Goal: Transaction & Acquisition: Purchase product/service

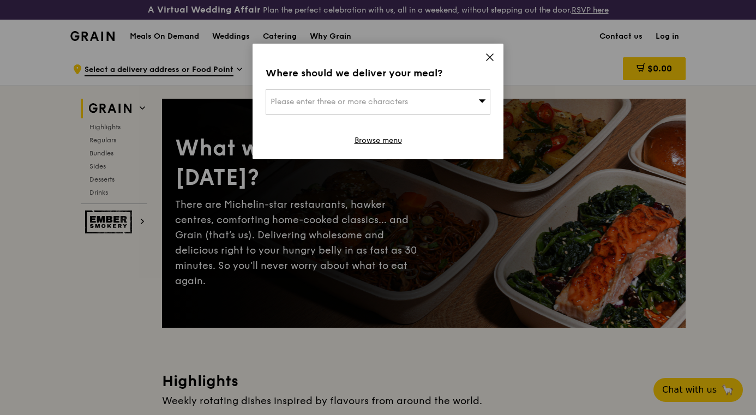
click at [350, 103] on span "Please enter three or more characters" at bounding box center [339, 101] width 137 height 9
paste input "36 Ean Kiam Pl, Singapore 429121"
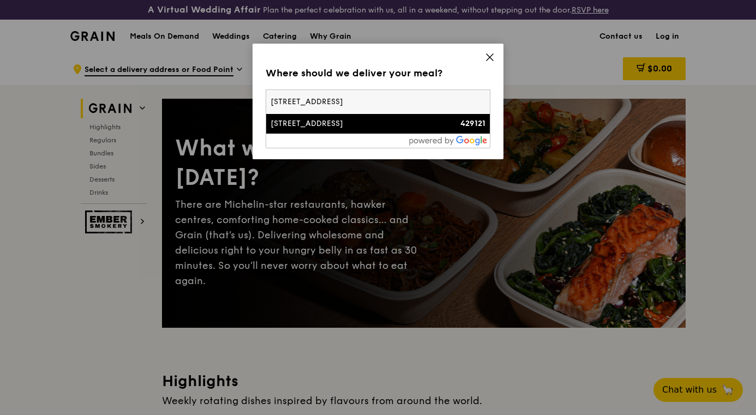
type input "36 Ean Kiam Pl, Singapore 429121"
click at [334, 123] on div "[STREET_ADDRESS]" at bounding box center [351, 123] width 161 height 11
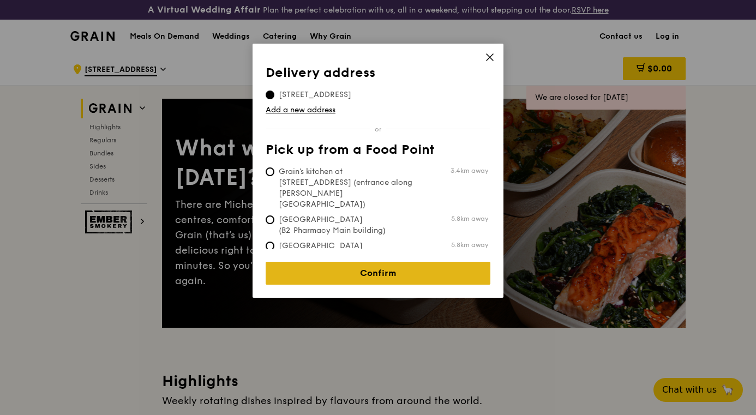
click at [353, 265] on link "Confirm" at bounding box center [378, 273] width 225 height 23
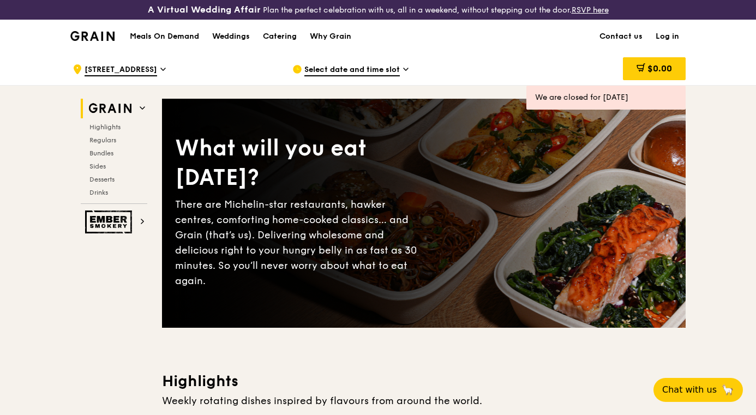
click at [385, 67] on span "Select date and time slot" at bounding box center [351, 70] width 95 height 12
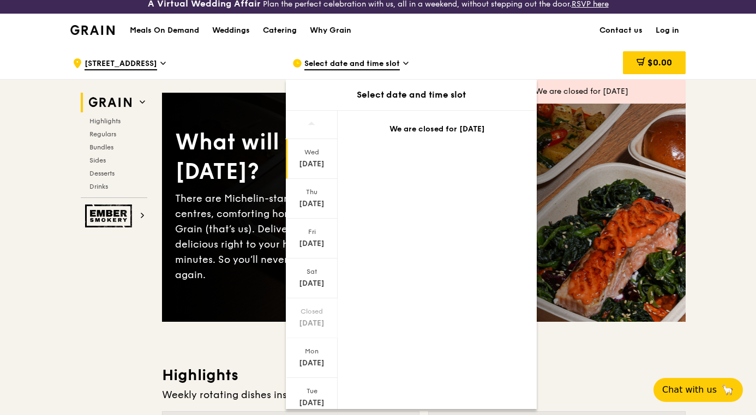
scroll to position [5, 0]
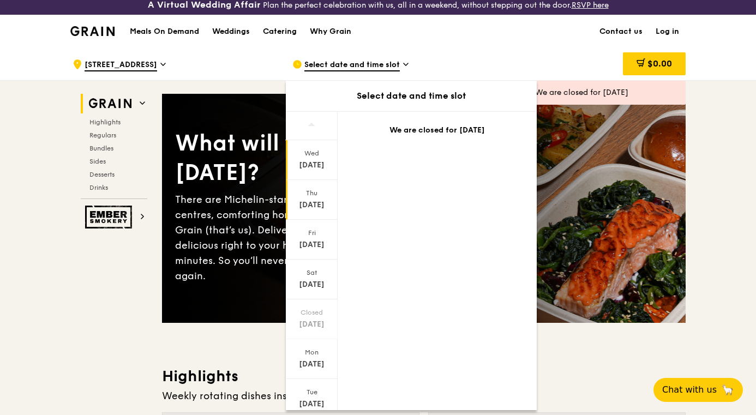
click at [319, 200] on div "Thu Sep 18" at bounding box center [312, 200] width 52 height 40
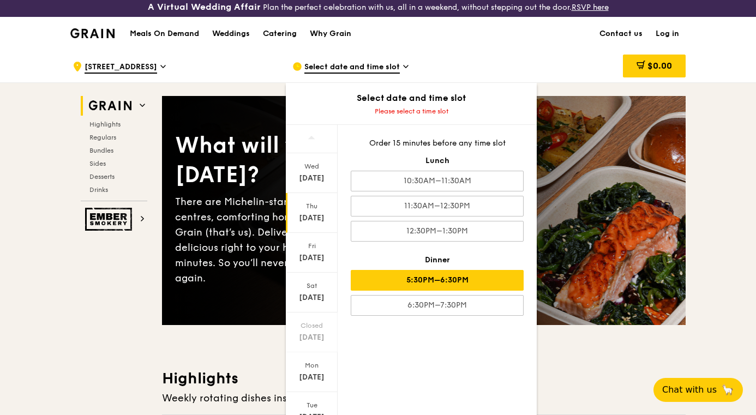
click at [493, 280] on div "5:30PM–6:30PM" at bounding box center [437, 280] width 173 height 21
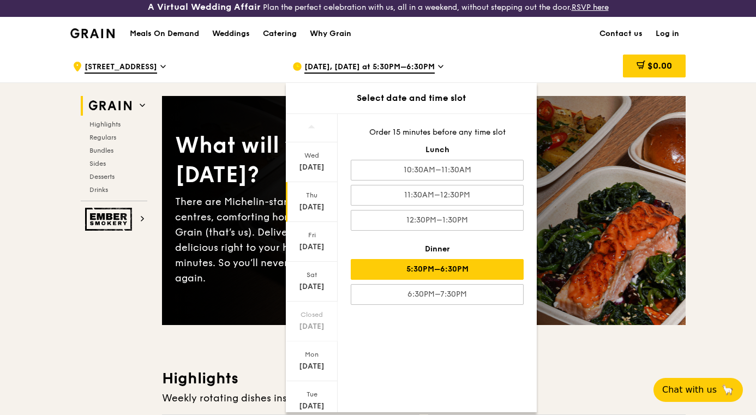
click at [541, 64] on div "$0.00" at bounding box center [598, 66] width 176 height 33
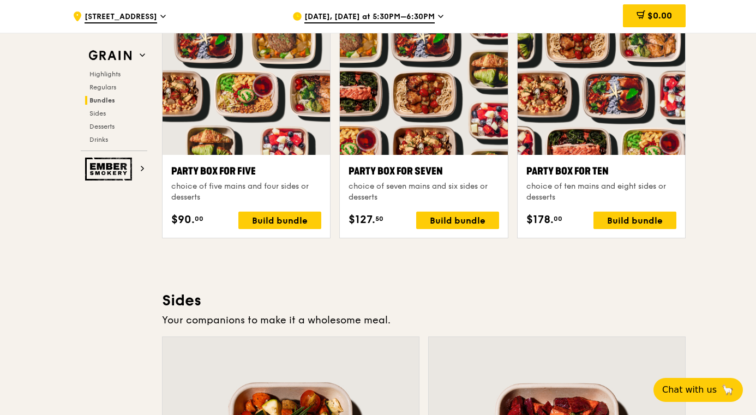
scroll to position [2202, 0]
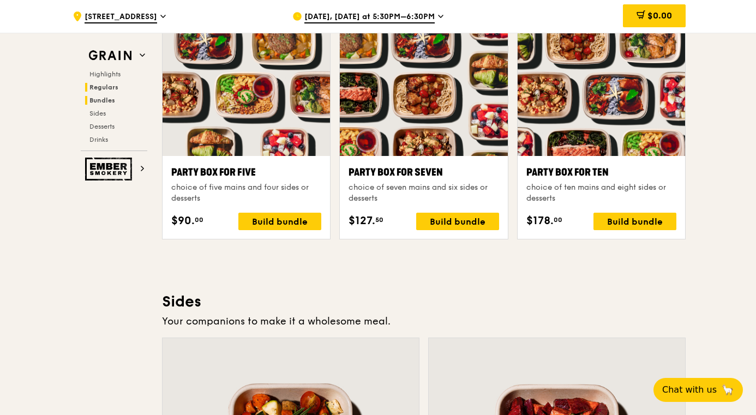
click at [107, 87] on span "Regulars" at bounding box center [103, 87] width 29 height 8
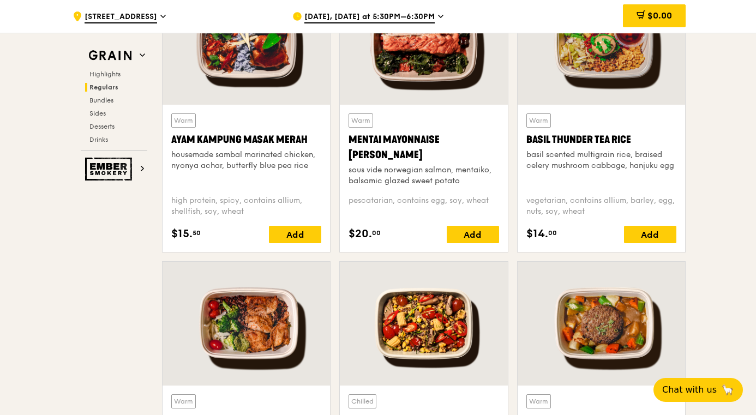
scroll to position [1046, 0]
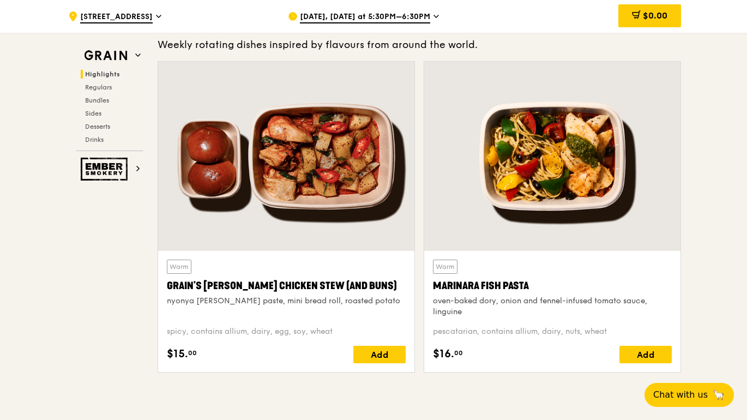
scroll to position [431, 0]
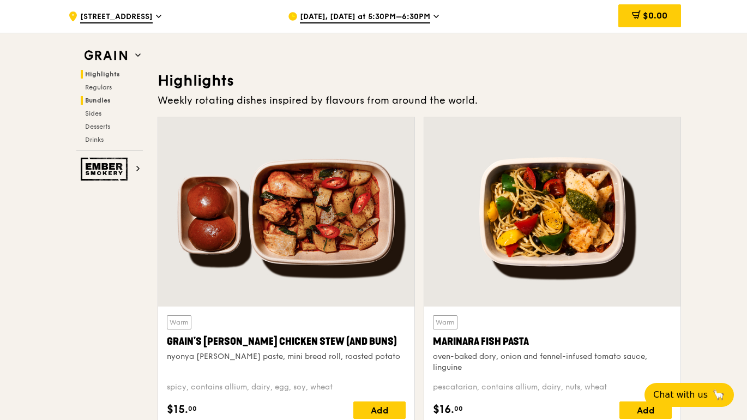
click at [100, 99] on span "Bundles" at bounding box center [98, 101] width 26 height 8
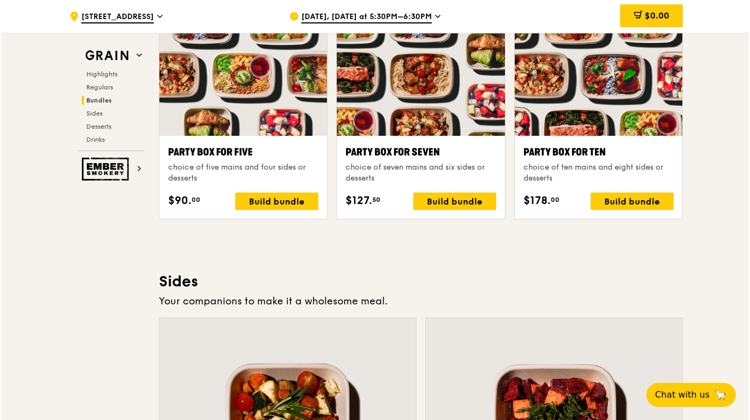
scroll to position [2233, 0]
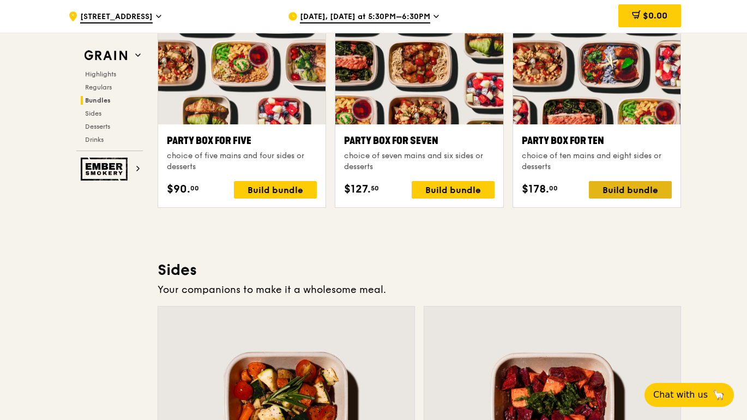
click at [633, 187] on div "Build bundle" at bounding box center [630, 189] width 83 height 17
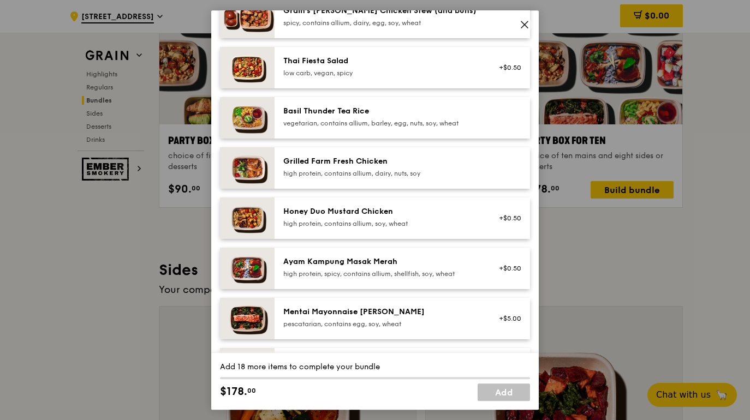
scroll to position [0, 0]
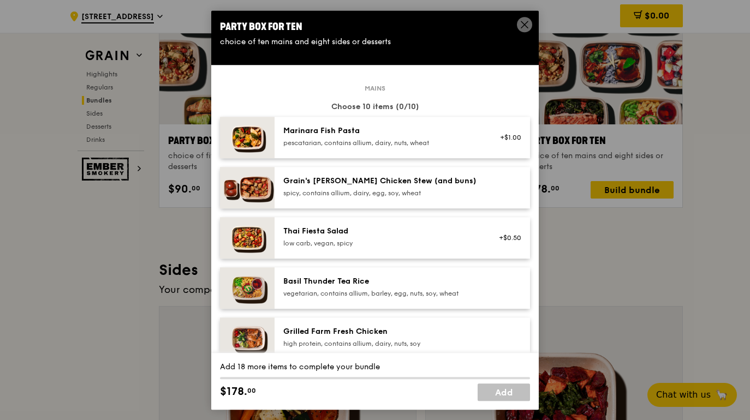
click at [344, 183] on div "Grain's [PERSON_NAME] Chicken Stew (and buns)" at bounding box center [381, 181] width 196 height 11
click at [355, 231] on div "Thai Fiesta Salad" at bounding box center [381, 231] width 196 height 11
click at [361, 130] on div "Marinara Fish Pasta" at bounding box center [381, 130] width 196 height 11
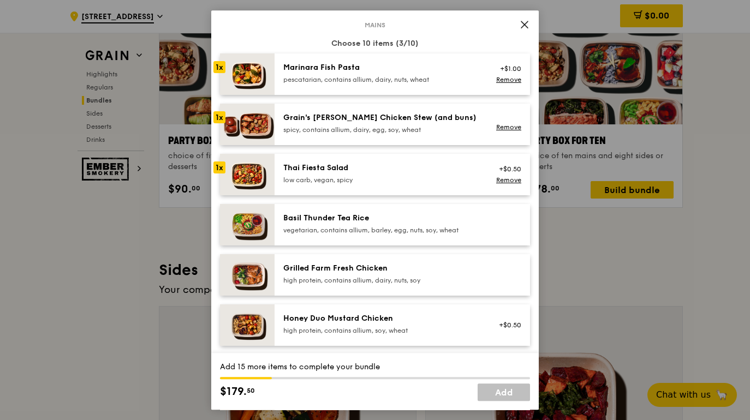
scroll to position [69, 0]
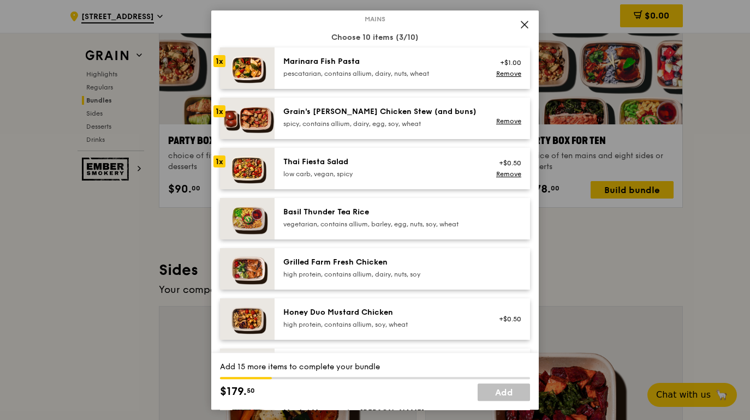
click at [392, 267] on div "Grilled Farm Fresh Chicken" at bounding box center [381, 262] width 196 height 11
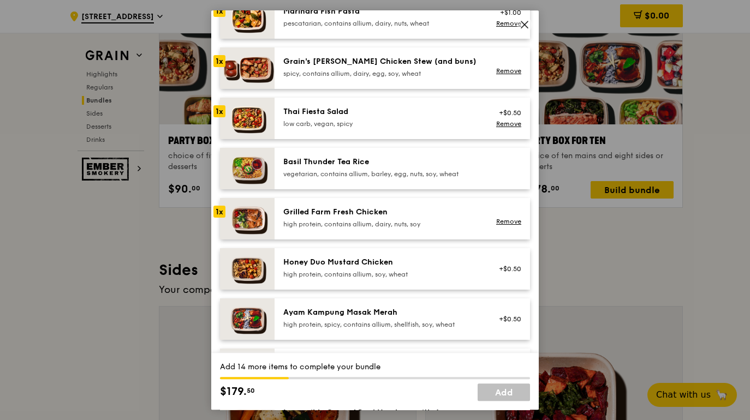
click at [398, 265] on div "Honey Duo Mustard Chicken" at bounding box center [381, 262] width 196 height 11
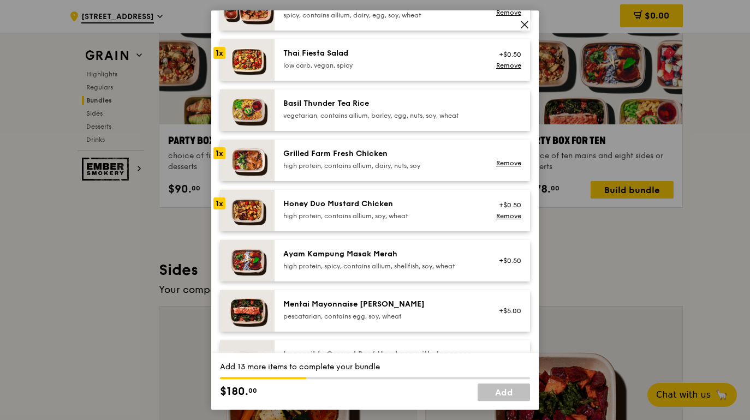
scroll to position [179, 0]
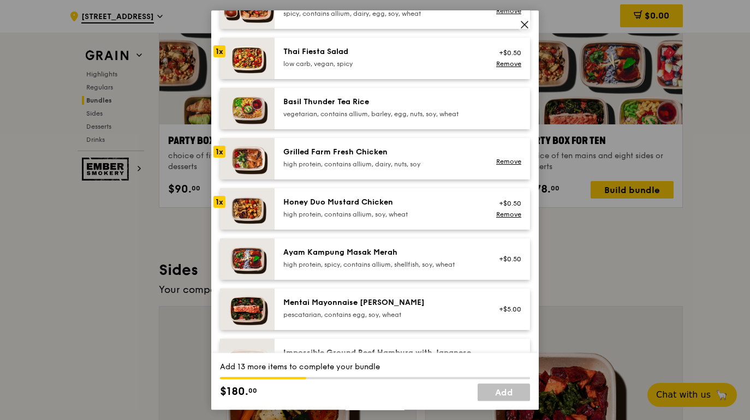
click at [398, 265] on div "high protein, spicy, contains allium, shellfish, soy, wheat" at bounding box center [381, 264] width 196 height 9
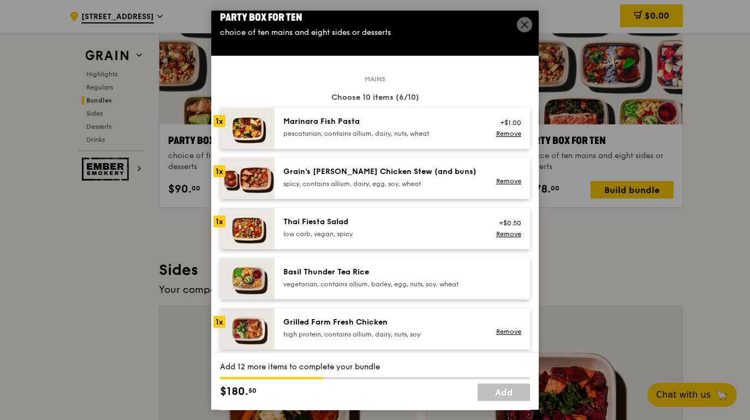
scroll to position [0, 0]
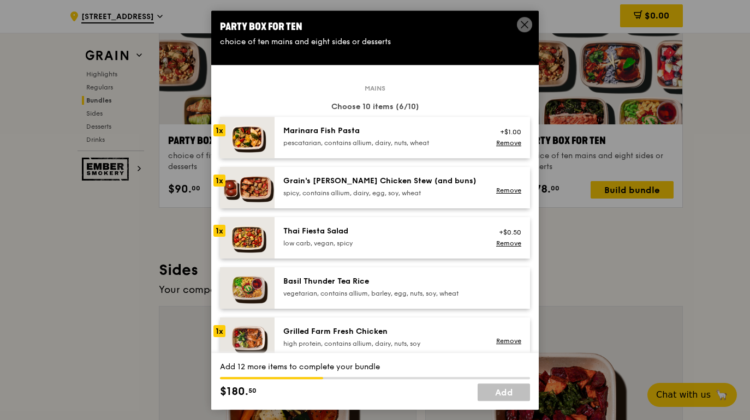
click at [343, 138] on div "Marinara Fish Pasta pescatarian, contains allium, dairy, nuts, wheat" at bounding box center [381, 136] width 196 height 22
click at [511, 143] on link "Remove" at bounding box center [508, 143] width 25 height 8
click at [430, 139] on div "pescatarian, contains allium, dairy, nuts, wheat" at bounding box center [381, 143] width 196 height 9
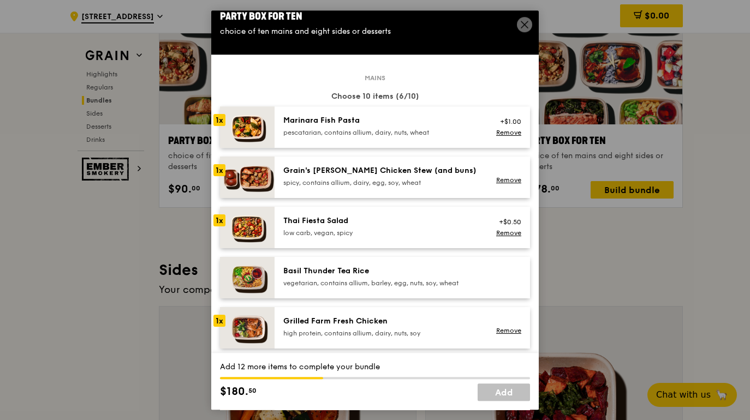
click at [392, 210] on div "Thai Fiesta Salad low carb, vegan, spicy +$0.50 Remove" at bounding box center [401, 227] width 255 height 41
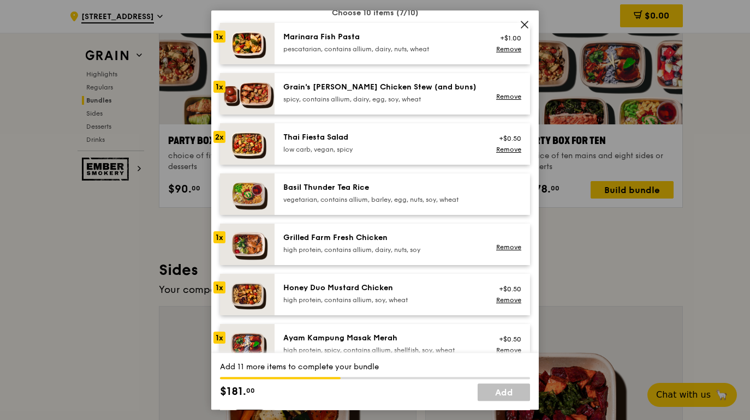
scroll to position [95, 0]
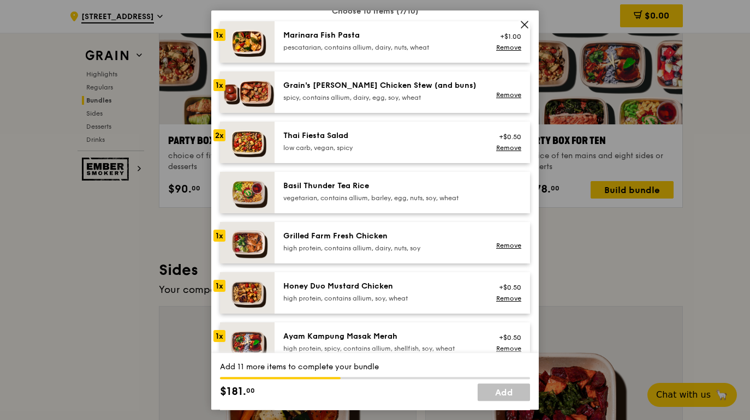
click at [394, 237] on div "Grilled Farm Fresh Chicken" at bounding box center [381, 236] width 196 height 11
click at [390, 287] on div "Honey Duo Mustard Chicken" at bounding box center [381, 286] width 196 height 11
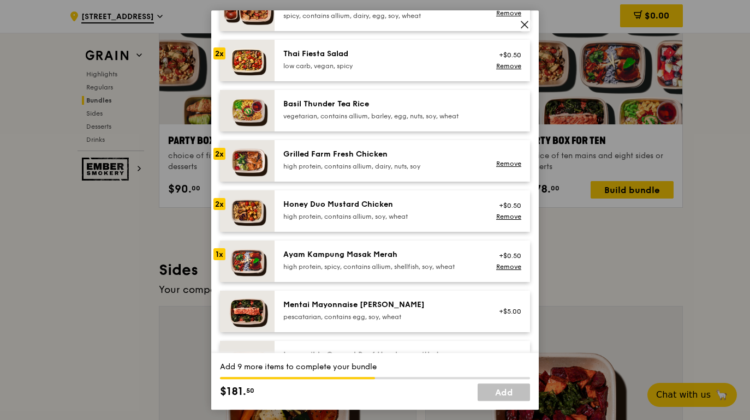
scroll to position [179, 0]
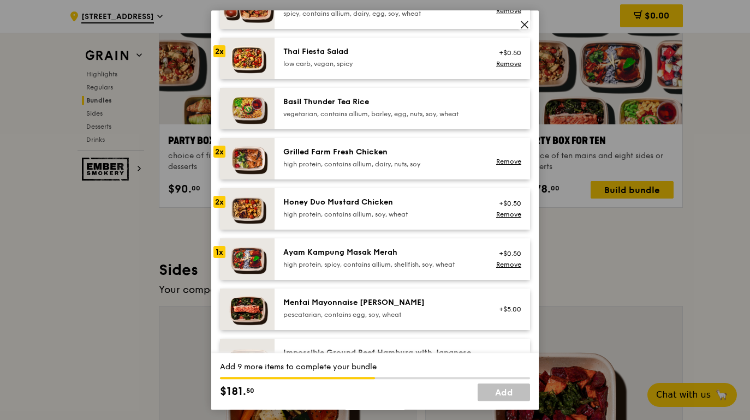
click at [376, 161] on div "high protein, contains allium, dairy, nuts, soy" at bounding box center [381, 164] width 196 height 9
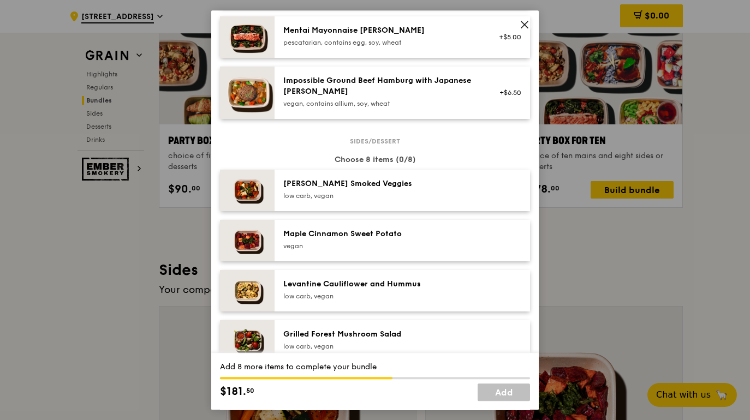
scroll to position [463, 0]
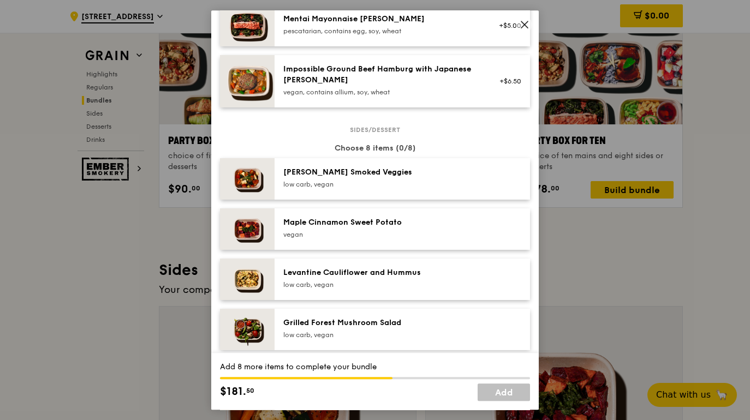
click at [390, 182] on div "low carb, vegan" at bounding box center [381, 184] width 196 height 9
click at [380, 238] on div "vegan" at bounding box center [381, 234] width 196 height 9
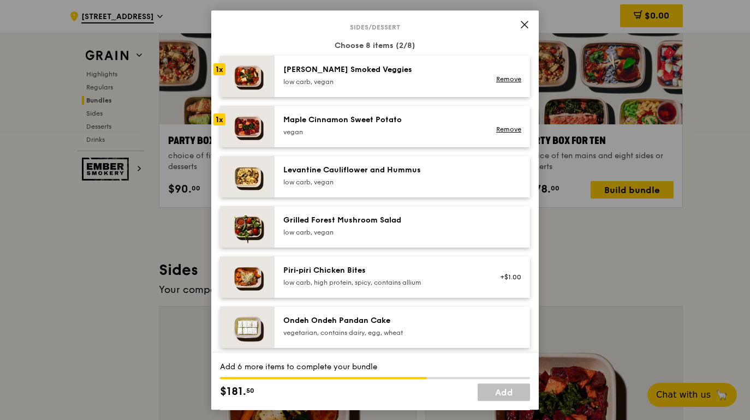
scroll to position [590, 0]
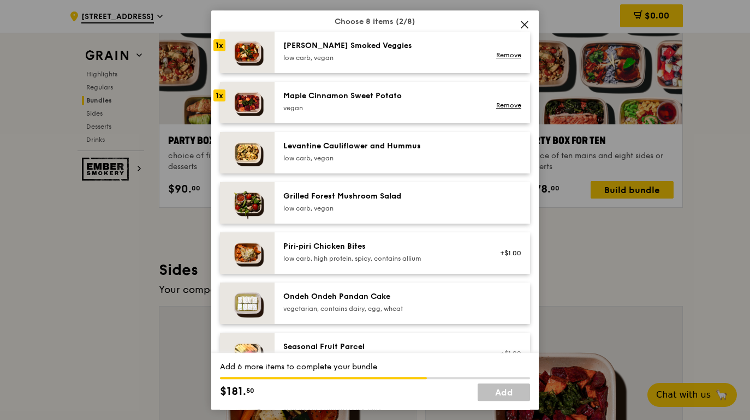
click at [408, 157] on div "low carb, vegan" at bounding box center [381, 158] width 196 height 9
click at [398, 196] on div "Grilled Forest Mushroom Salad" at bounding box center [381, 196] width 196 height 11
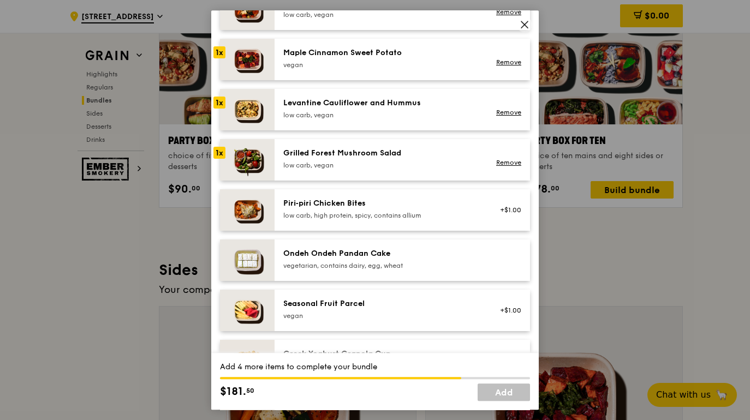
scroll to position [639, 0]
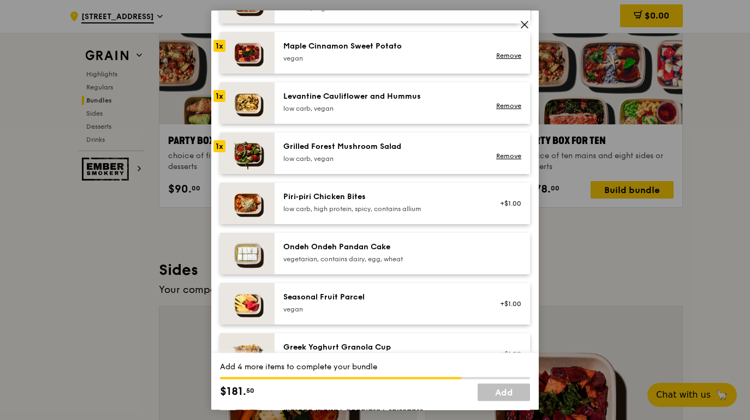
click at [393, 248] on div "Ondeh Ondeh Pandan Cake" at bounding box center [381, 247] width 196 height 11
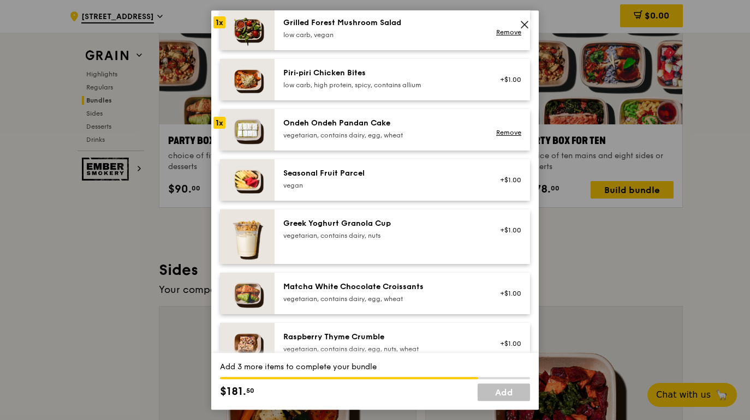
scroll to position [764, 0]
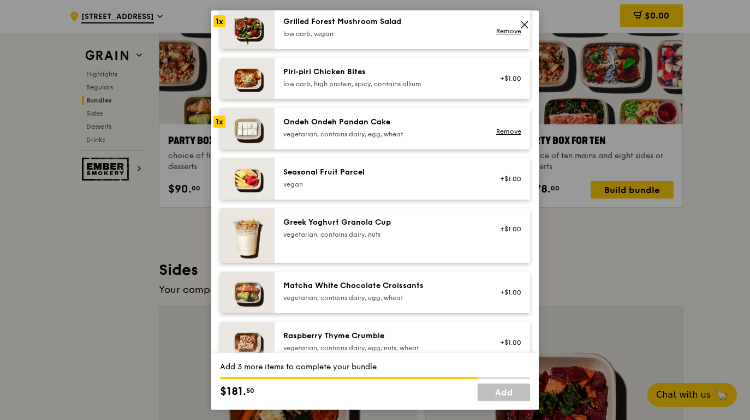
click at [408, 178] on div "Seasonal Fruit Parcel [GEOGRAPHIC_DATA]" at bounding box center [381, 178] width 196 height 22
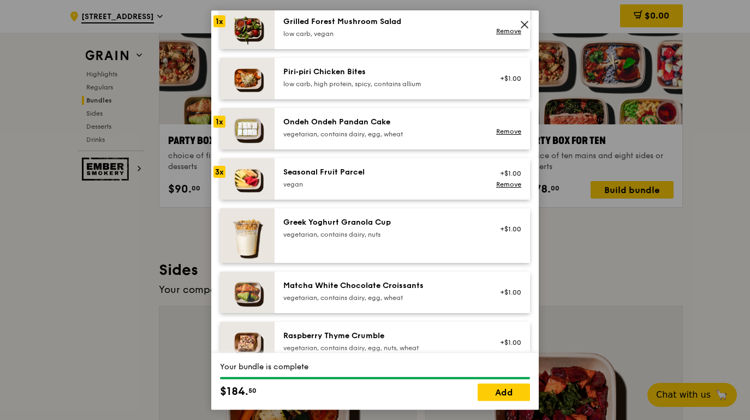
drag, startPoint x: 374, startPoint y: 28, endPoint x: 298, endPoint y: 44, distance: 77.3
click at [298, 44] on div "Grilled Forest Mushroom Salad low carb, vegan Remove" at bounding box center [401, 28] width 255 height 41
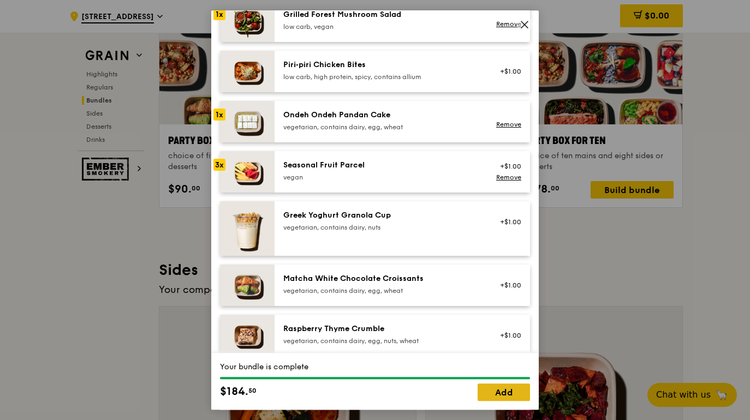
click at [502, 391] on link "Add" at bounding box center [503, 391] width 52 height 17
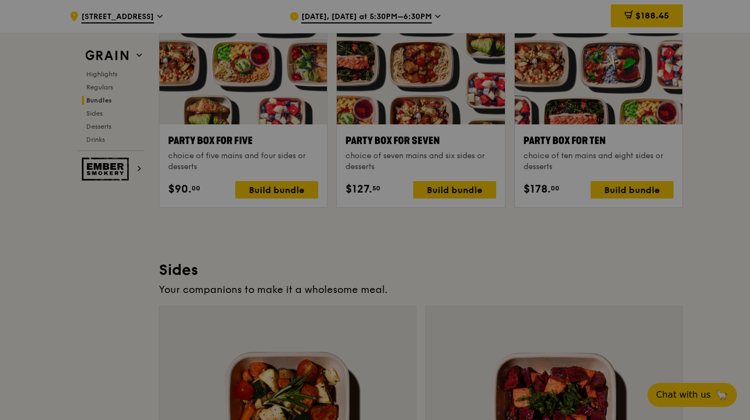
scroll to position [2233, 0]
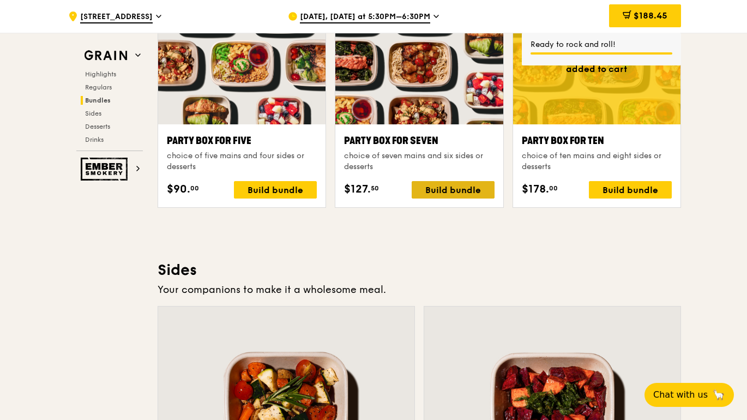
click at [441, 192] on div "Build bundle" at bounding box center [453, 189] width 83 height 17
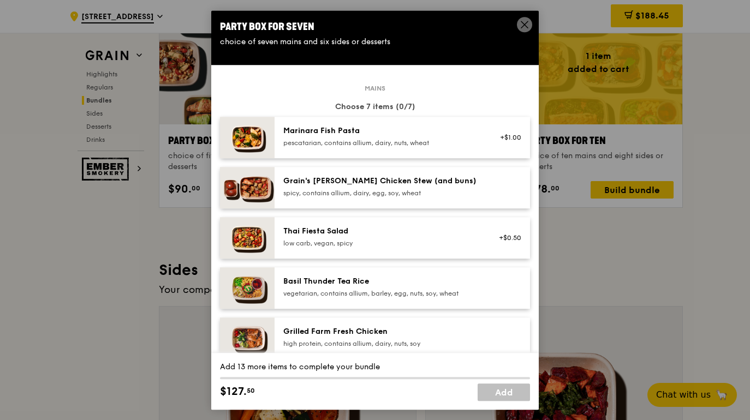
click at [395, 134] on div "Marinara Fish Pasta" at bounding box center [381, 130] width 196 height 11
click at [400, 184] on div "Grain's [PERSON_NAME] Chicken Stew (and buns)" at bounding box center [381, 181] width 196 height 11
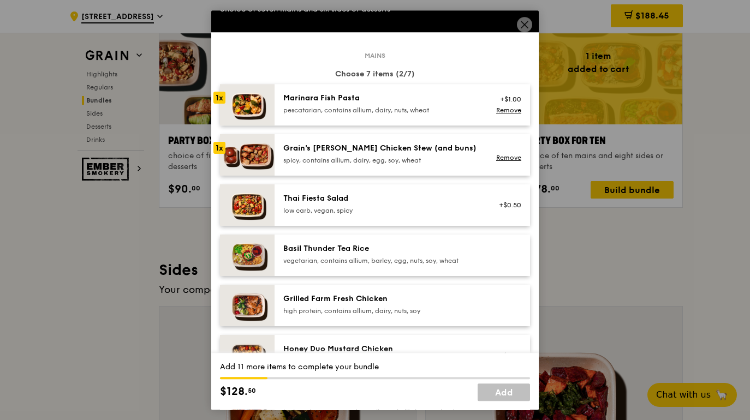
scroll to position [40, 0]
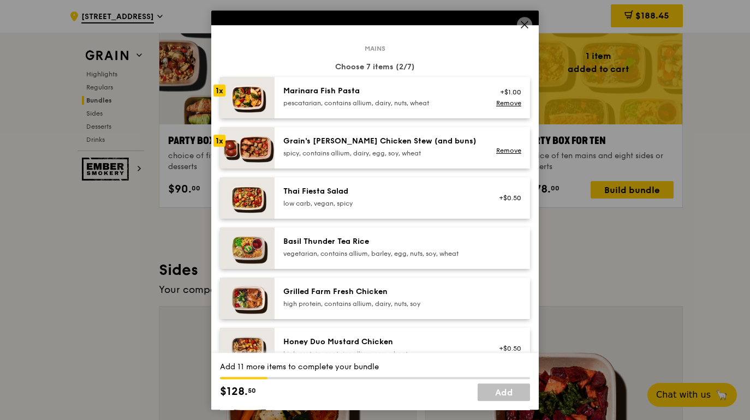
click at [397, 190] on div "Thai Fiesta Salad" at bounding box center [381, 191] width 196 height 11
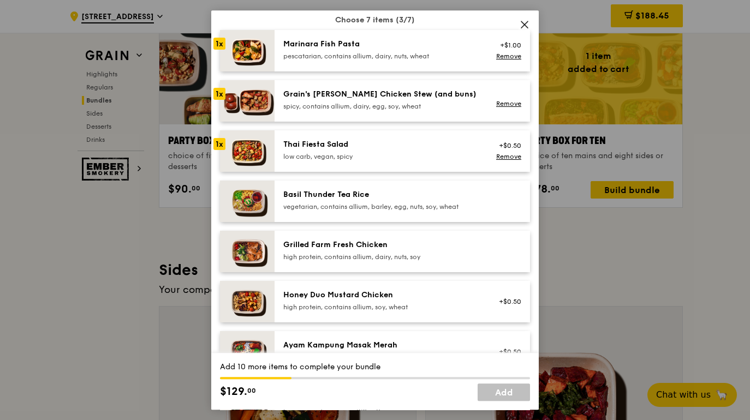
scroll to position [88, 0]
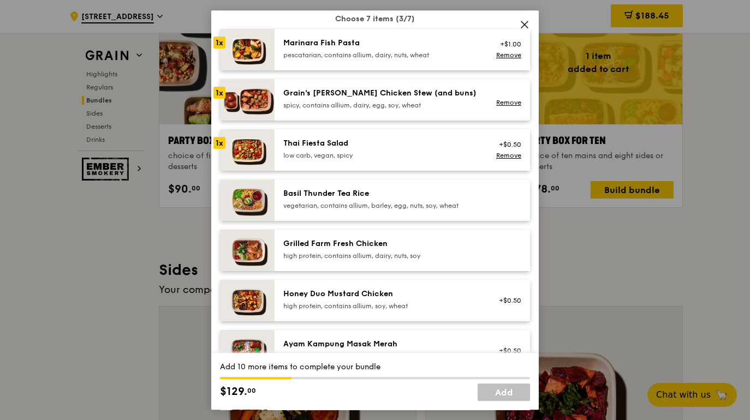
click at [387, 245] on div "Grilled Farm Fresh Chicken" at bounding box center [381, 243] width 196 height 11
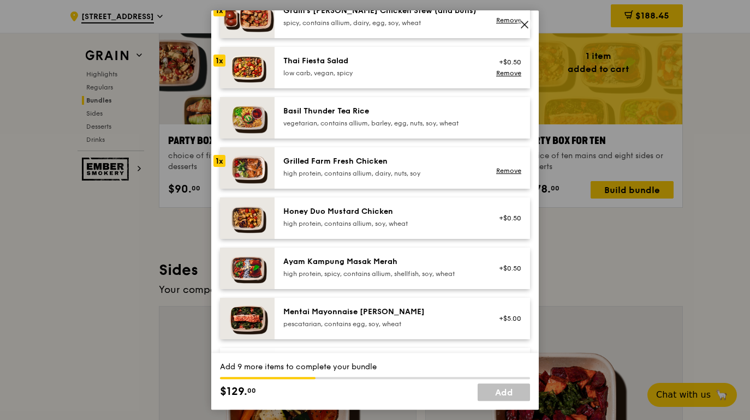
scroll to position [173, 0]
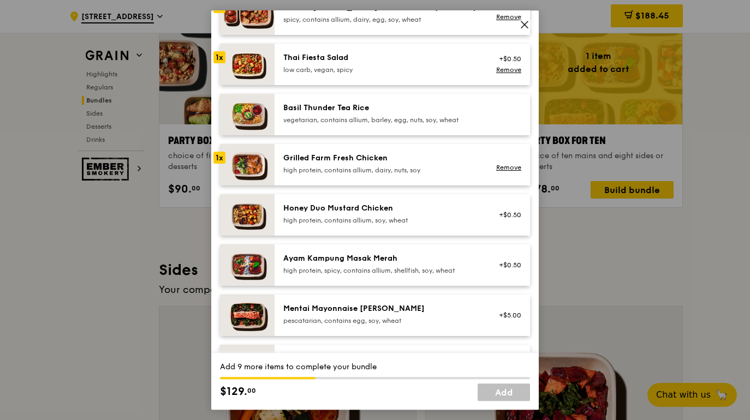
click at [377, 203] on div "Honey Duo Mustard Chicken" at bounding box center [381, 208] width 196 height 11
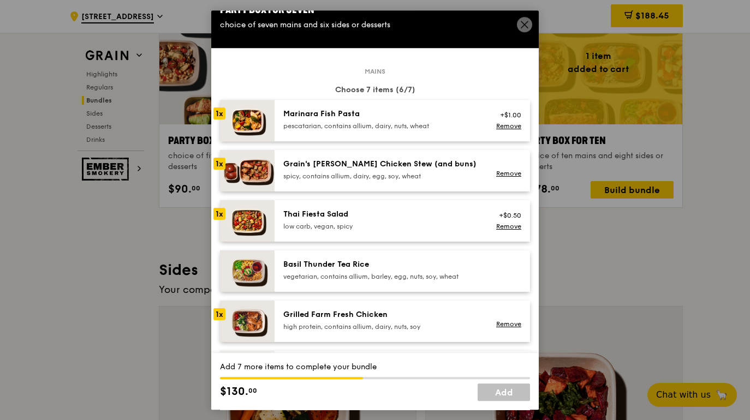
scroll to position [0, 0]
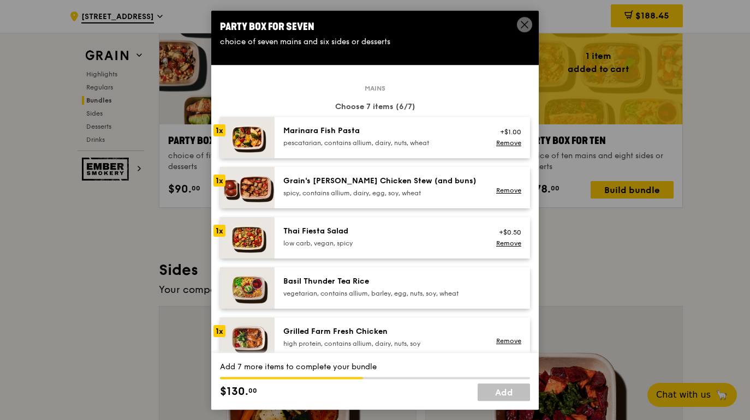
click at [363, 139] on div "pescatarian, contains allium, dairy, nuts, wheat" at bounding box center [381, 143] width 196 height 9
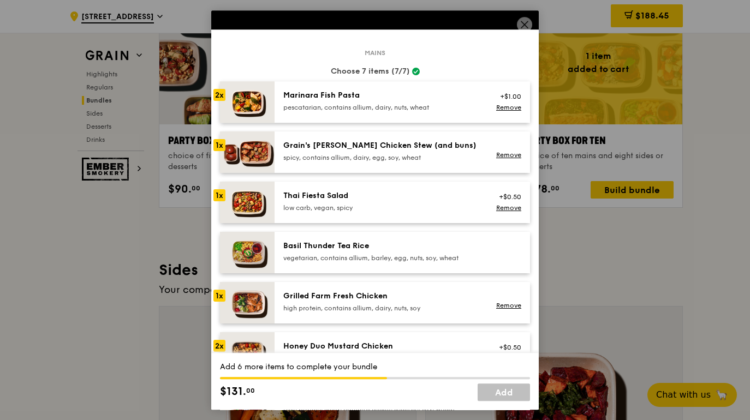
scroll to position [39, 0]
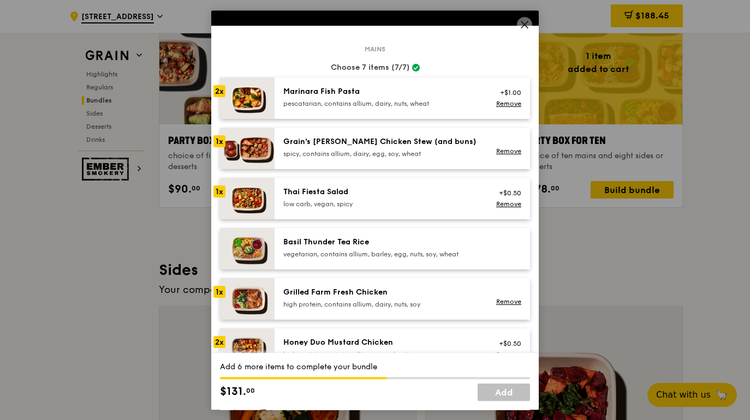
click at [371, 241] on div "Basil Thunder Tea Rice" at bounding box center [381, 242] width 196 height 11
click at [367, 247] on div "Basil Thunder Tea Rice" at bounding box center [381, 242] width 196 height 11
click at [281, 253] on div "Basil Thunder Tea Rice vegetarian, contains allium, barley, egg, nuts, soy, whe…" at bounding box center [381, 249] width 209 height 24
click at [341, 245] on div "Basil Thunder Tea Rice" at bounding box center [381, 242] width 196 height 11
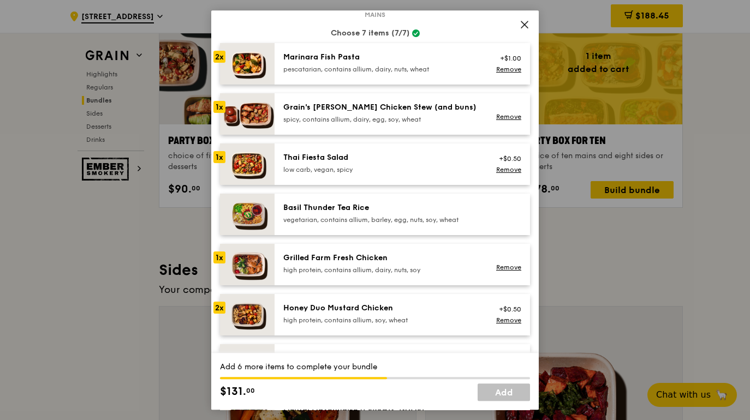
scroll to position [76, 0]
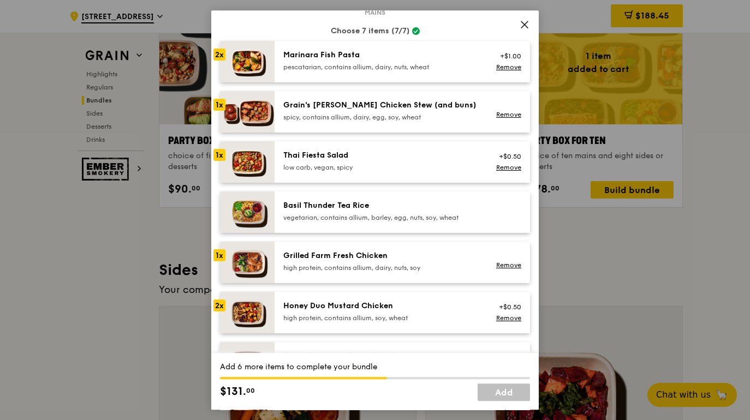
click at [522, 20] on icon at bounding box center [524, 25] width 10 height 10
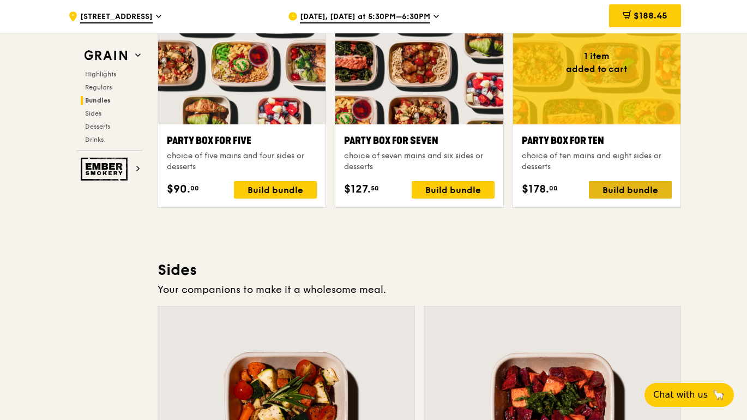
click at [663, 189] on div "Build bundle" at bounding box center [630, 189] width 83 height 17
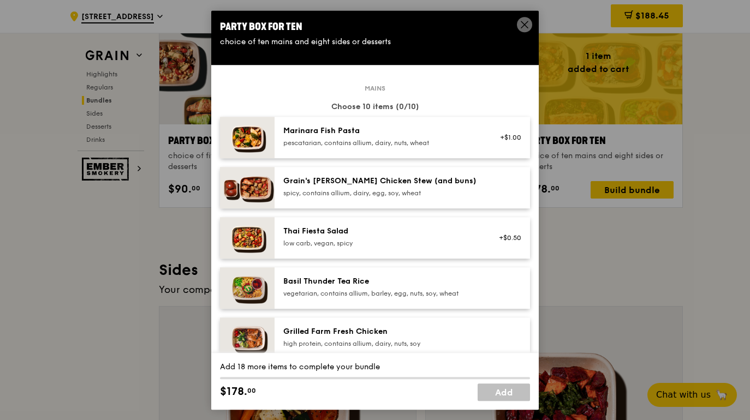
click at [385, 136] on div "Marinara Fish Pasta" at bounding box center [381, 130] width 196 height 11
click at [364, 230] on div "Thai Fiesta Salad" at bounding box center [381, 231] width 196 height 11
click at [388, 179] on div "Grain's [PERSON_NAME] Chicken Stew (and buns)" at bounding box center [381, 181] width 196 height 11
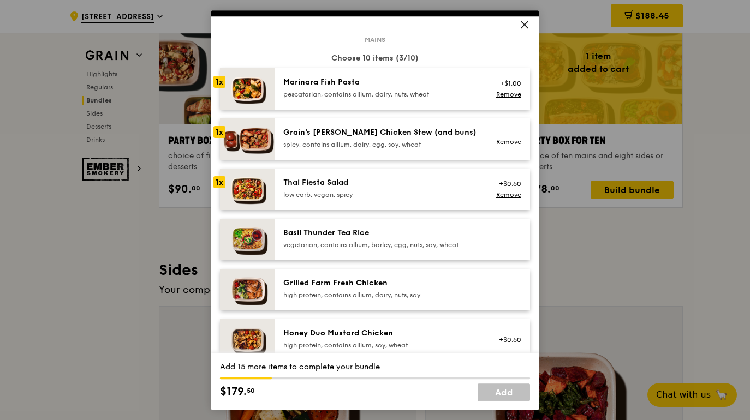
scroll to position [56, 0]
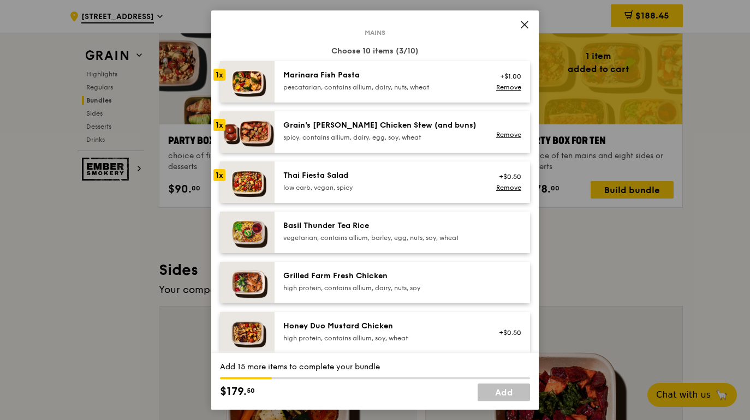
click at [373, 233] on div "Basil Thunder Tea Rice vegetarian, contains allium, barley, egg, nuts, soy, whe…" at bounding box center [381, 231] width 196 height 22
drag, startPoint x: 373, startPoint y: 233, endPoint x: 376, endPoint y: 225, distance: 8.6
click at [373, 233] on div "Basil Thunder Tea Rice vegetarian, contains allium, barley, egg, nuts, soy, whe…" at bounding box center [381, 231] width 196 height 22
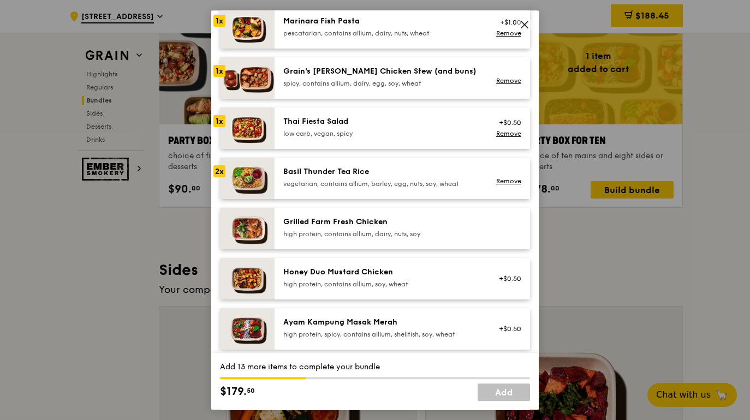
scroll to position [115, 0]
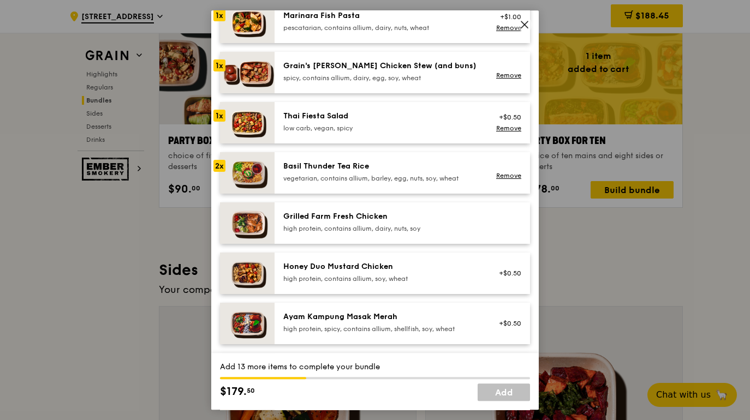
click at [380, 223] on div "Grilled Farm Fresh Chicken high protein, contains allium, dairy, nuts, soy" at bounding box center [381, 222] width 196 height 22
click at [378, 260] on div "Honey Duo Mustard Chicken high protein, contains allium, soy, wheat +$0.50" at bounding box center [401, 273] width 255 height 41
click at [378, 260] on div "Honey Duo Mustard Chicken high protein, contains allium, soy, wheat +$0.50 Remo…" at bounding box center [401, 273] width 255 height 41
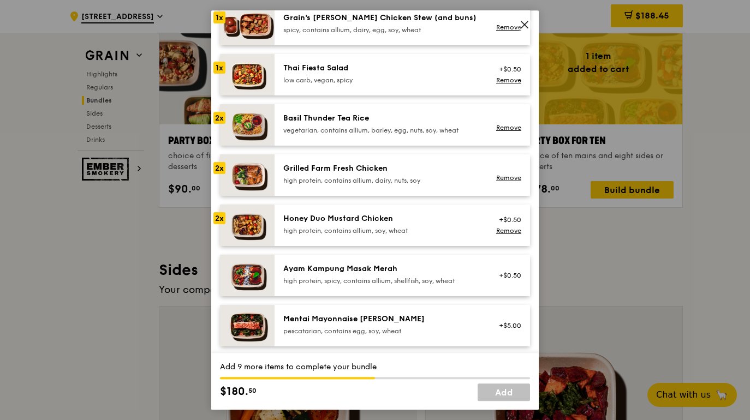
scroll to position [167, 0]
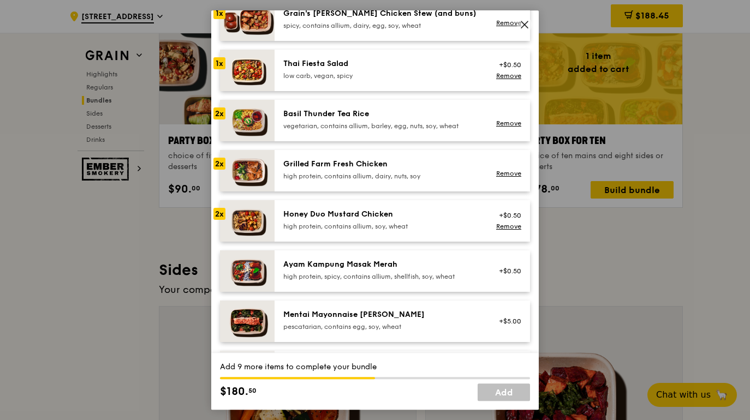
click at [357, 222] on div "high protein, contains allium, soy, wheat" at bounding box center [381, 226] width 196 height 9
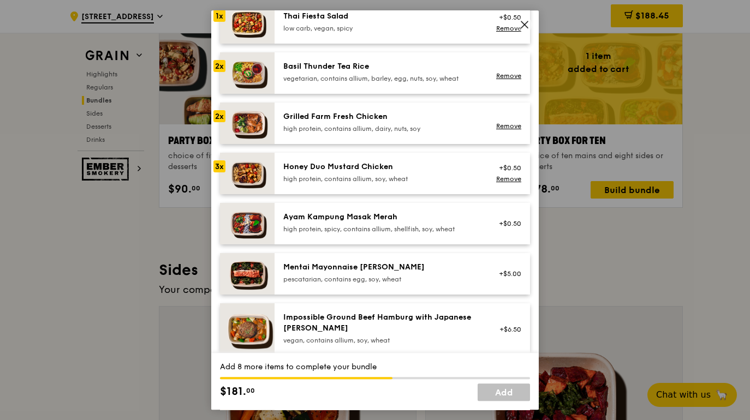
scroll to position [221, 0]
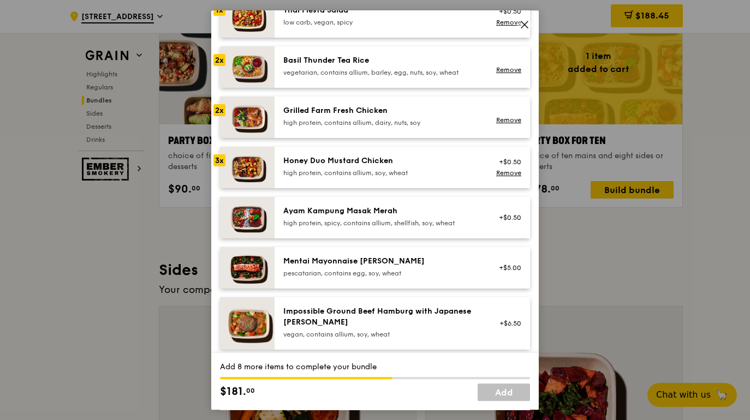
click at [291, 161] on div "Honey Duo Mustard Chicken" at bounding box center [381, 160] width 196 height 11
click at [507, 169] on link "Remove" at bounding box center [508, 173] width 25 height 8
click at [385, 168] on div "Honey Duo Mustard Chicken high protein, contains allium, soy, wheat" at bounding box center [381, 166] width 196 height 22
click at [367, 109] on div "Grilled Farm Fresh Chicken" at bounding box center [381, 110] width 196 height 11
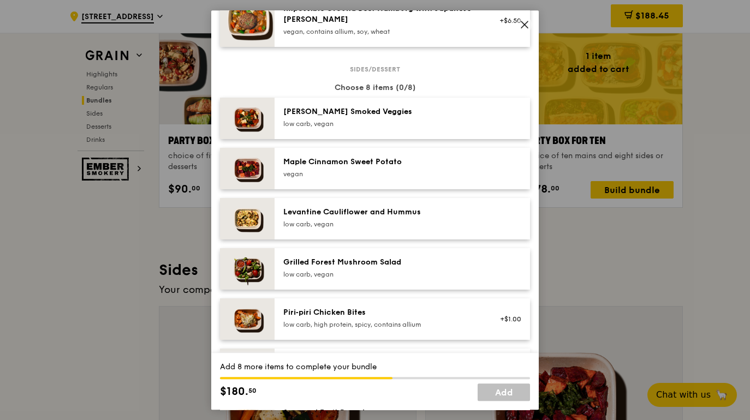
scroll to position [529, 0]
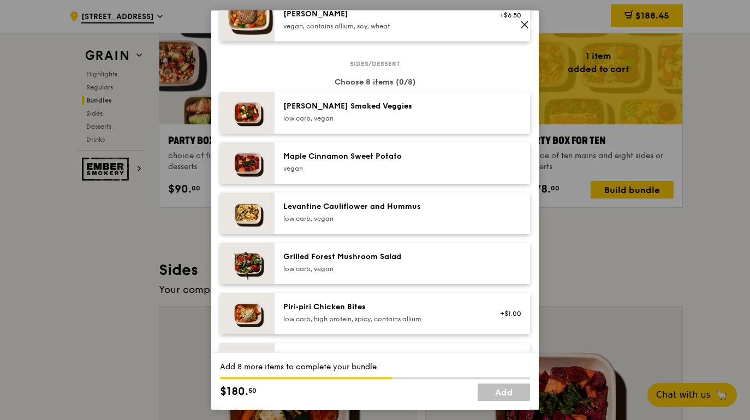
click at [385, 114] on div "low carb, vegan" at bounding box center [381, 118] width 196 height 9
click at [374, 159] on div "Maple Cinnamon Sweet Potato" at bounding box center [381, 156] width 196 height 11
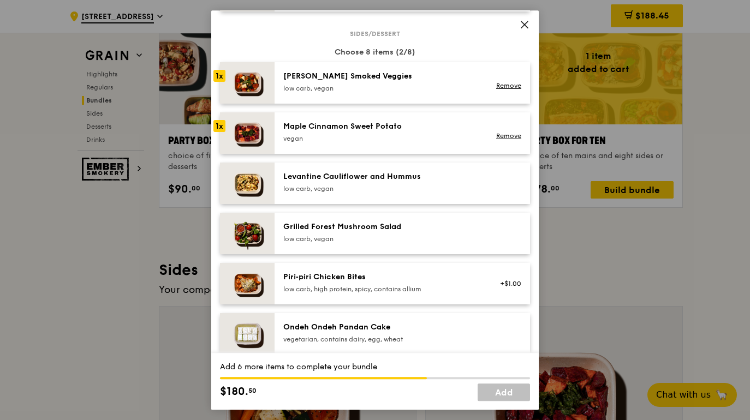
scroll to position [561, 0]
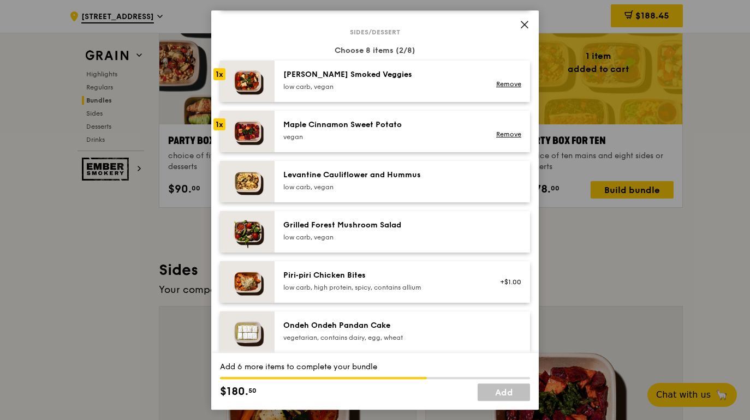
click at [369, 180] on div "Levantine Cauliflower and Hummus" at bounding box center [381, 175] width 196 height 11
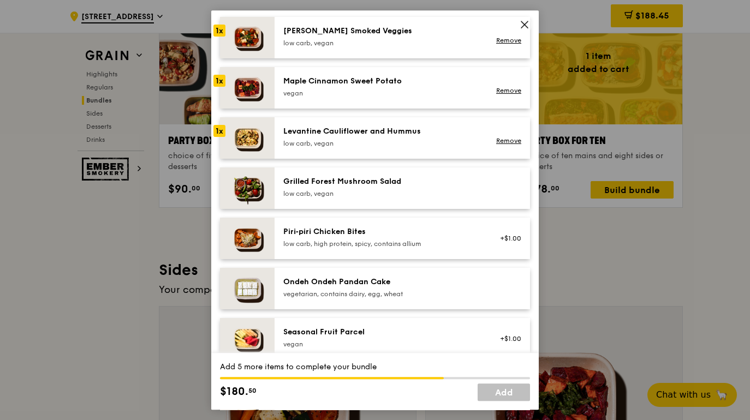
scroll to position [605, 0]
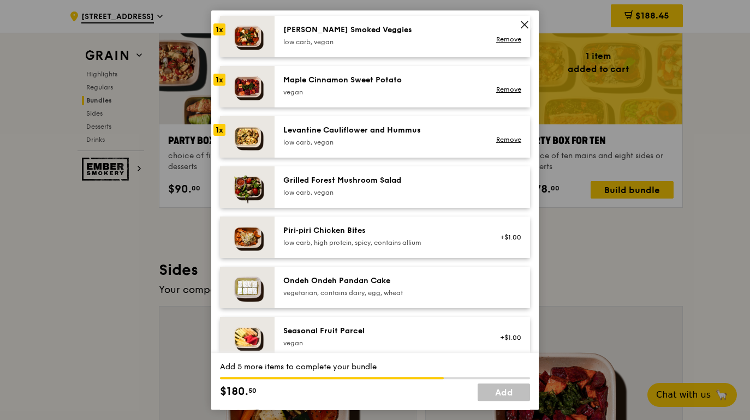
click at [376, 177] on div "Grilled Forest Mushroom Salad" at bounding box center [381, 180] width 196 height 11
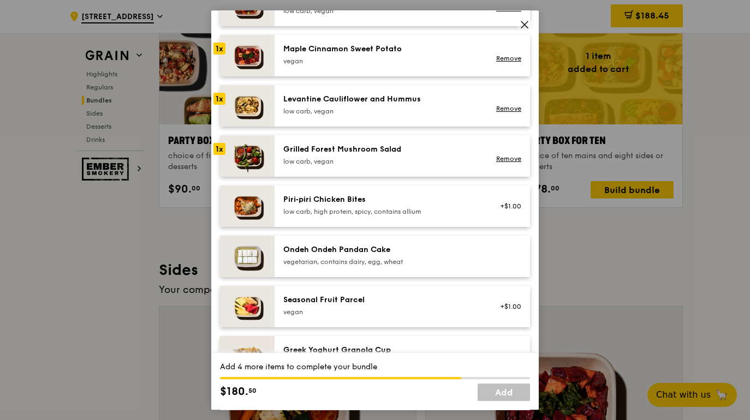
scroll to position [685, 0]
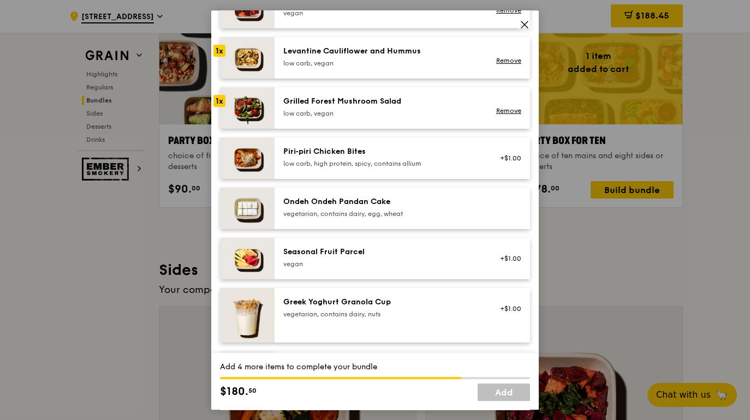
click at [376, 255] on div "Seasonal Fruit Parcel" at bounding box center [381, 252] width 196 height 11
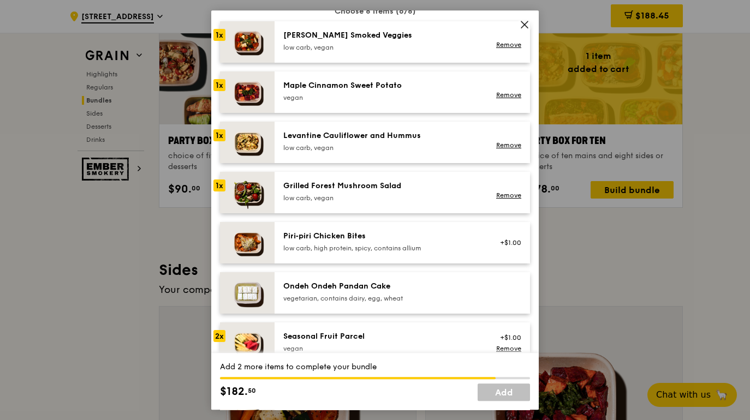
scroll to position [597, 0]
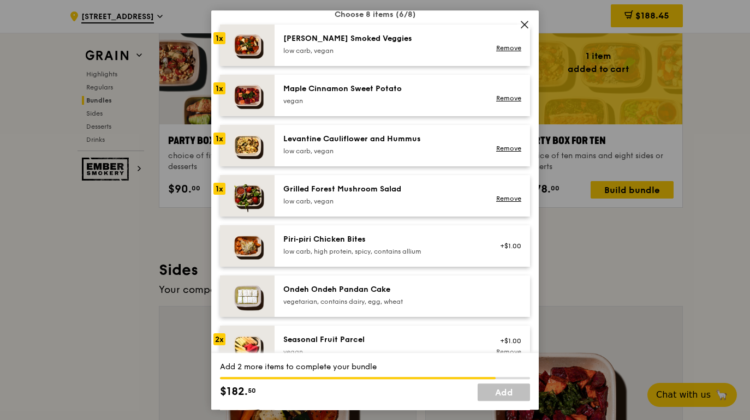
click at [370, 42] on div "[PERSON_NAME] Smoked Veggies" at bounding box center [381, 38] width 196 height 11
click at [360, 139] on div "Levantine Cauliflower and Hummus" at bounding box center [381, 139] width 196 height 11
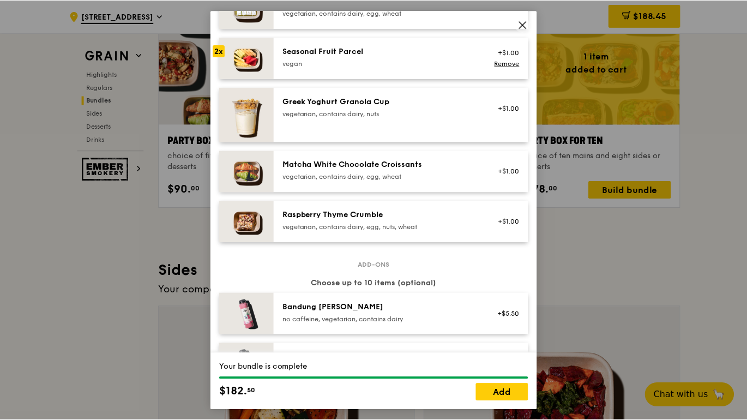
scroll to position [980, 0]
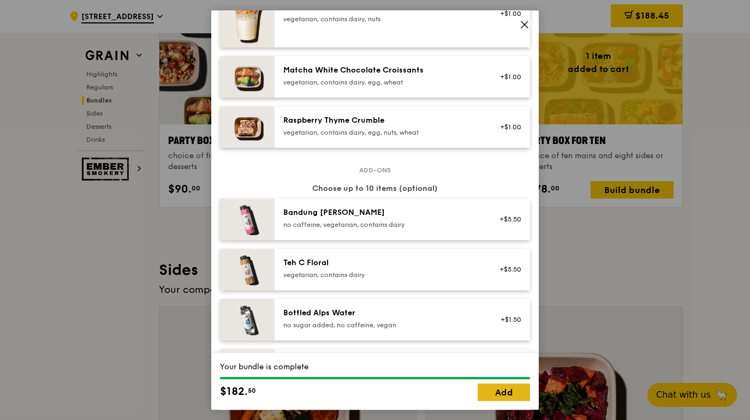
click at [496, 393] on link "Add" at bounding box center [503, 391] width 52 height 17
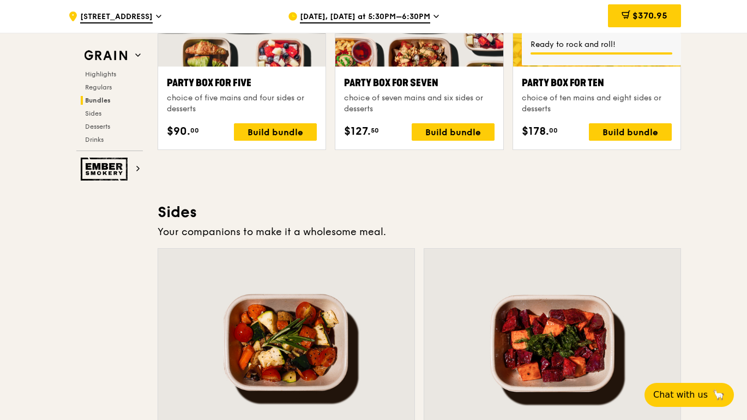
scroll to position [2049, 0]
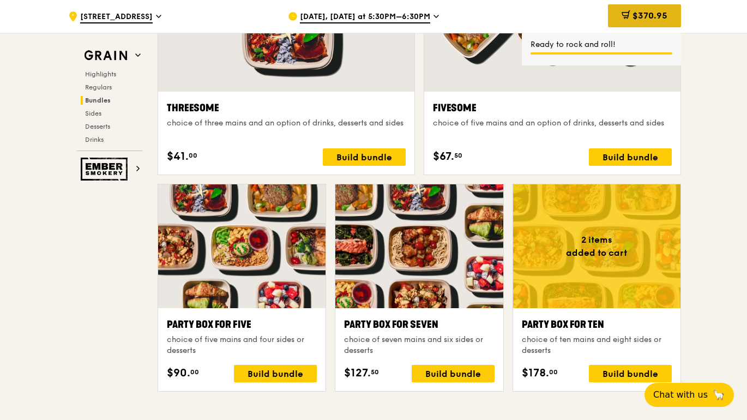
click at [650, 16] on span "$370.95" at bounding box center [650, 15] width 35 height 10
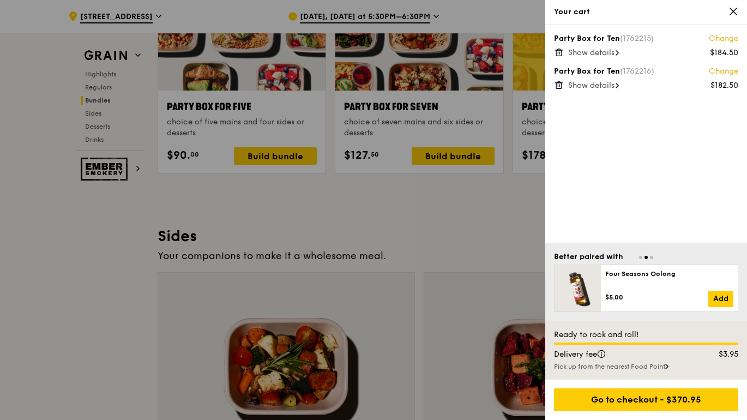
scroll to position [2272, 0]
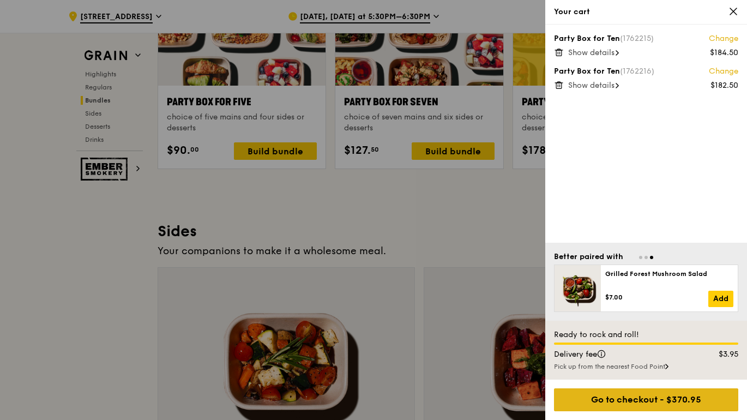
click at [662, 400] on div "Go to checkout - $370.95" at bounding box center [646, 399] width 184 height 23
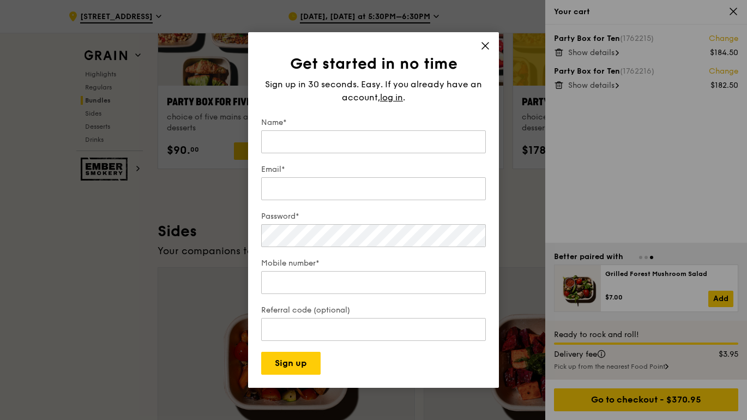
click at [355, 123] on div "Name*" at bounding box center [373, 136] width 225 height 38
click at [347, 149] on div "Name*" at bounding box center [373, 136] width 225 height 38
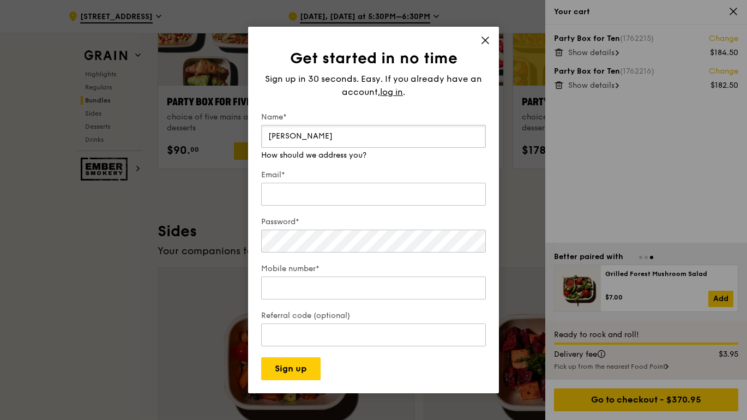
type input "[PERSON_NAME]"
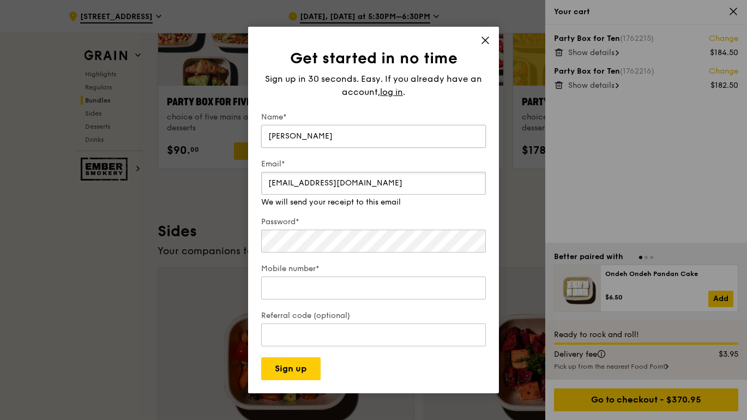
type input "[EMAIL_ADDRESS][DOMAIN_NAME]"
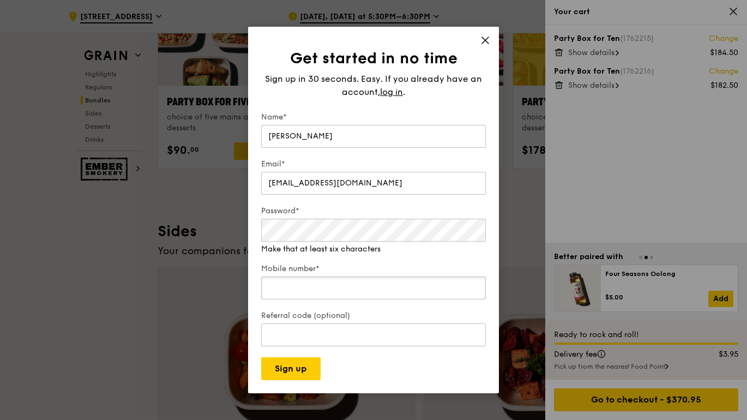
click at [334, 287] on input "Mobile number*" at bounding box center [373, 288] width 225 height 23
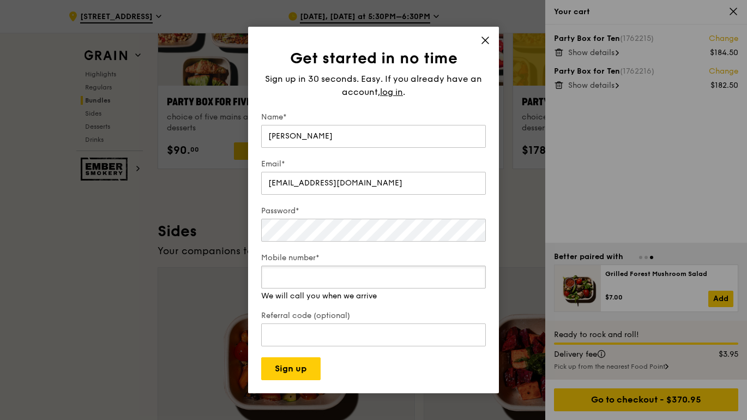
type input "98449965"
click at [309, 360] on button "Sign up" at bounding box center [290, 368] width 59 height 23
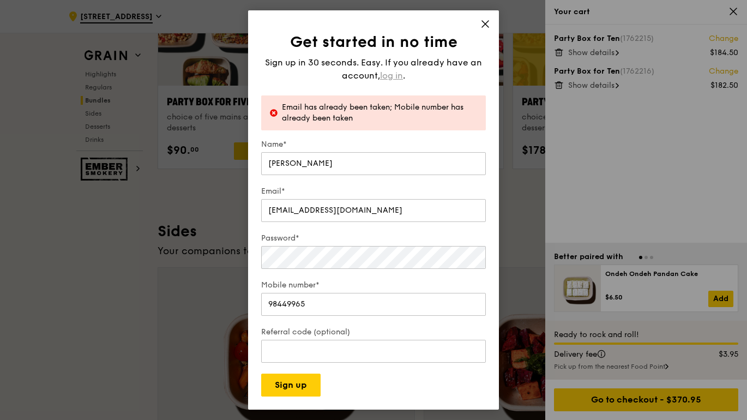
click at [391, 76] on span "log in" at bounding box center [391, 75] width 23 height 13
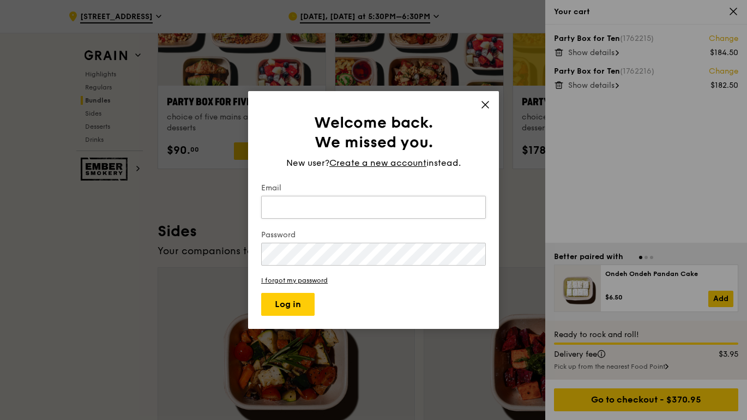
click at [329, 210] on input "Email" at bounding box center [373, 207] width 225 height 23
type input "[EMAIL_ADDRESS][DOMAIN_NAME]"
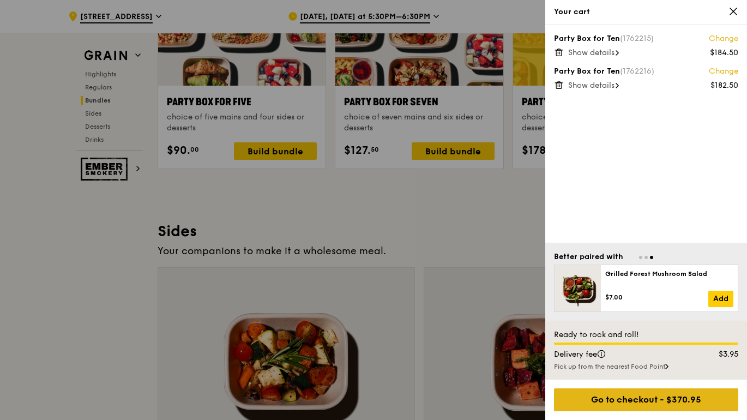
click at [638, 398] on div "Go to checkout - $370.95" at bounding box center [646, 399] width 184 height 23
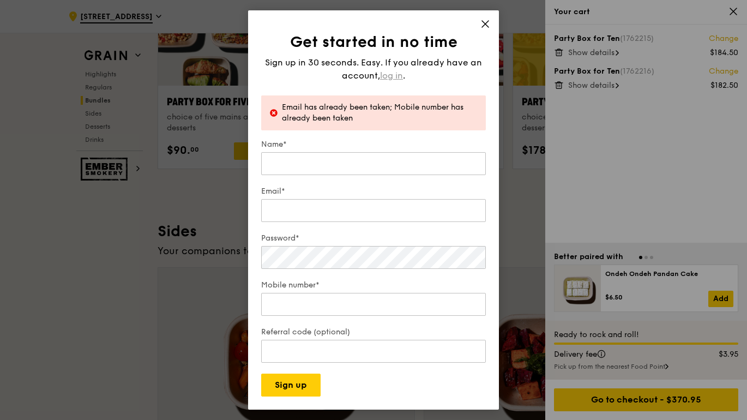
click at [385, 71] on span "log in" at bounding box center [391, 75] width 23 height 13
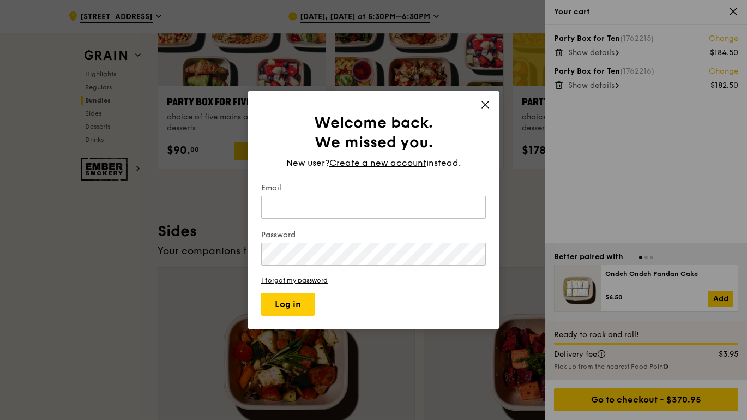
type input "[EMAIL_ADDRESS][DOMAIN_NAME]"
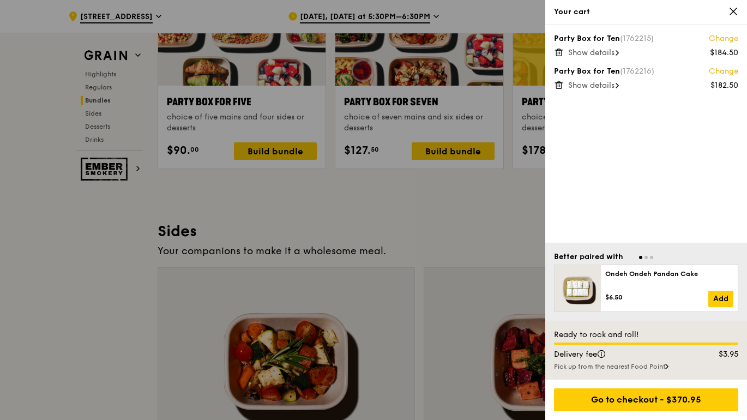
drag, startPoint x: 293, startPoint y: 332, endPoint x: 299, endPoint y: 312, distance: 20.5
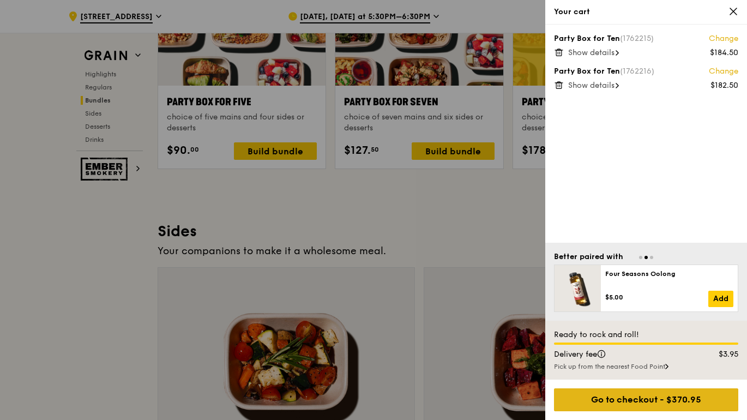
click at [661, 397] on div "Go to checkout - $370.95" at bounding box center [646, 399] width 184 height 23
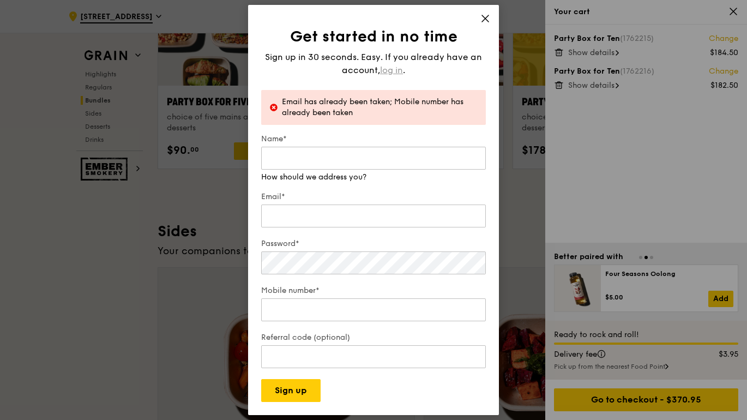
click at [398, 72] on span "log in" at bounding box center [391, 70] width 23 height 13
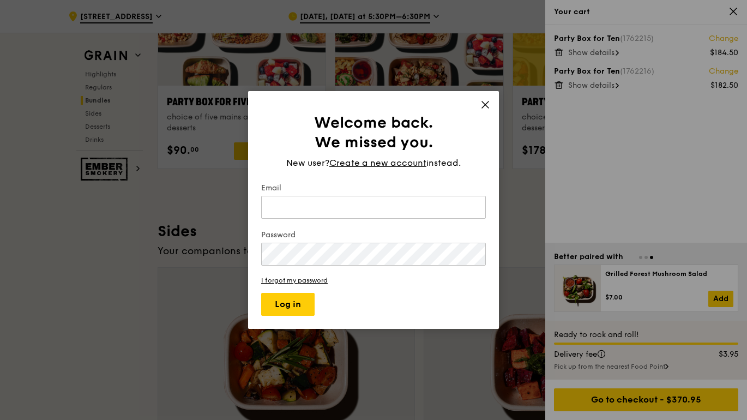
type input "[EMAIL_ADDRESS][DOMAIN_NAME]"
click at [293, 308] on button "Log in" at bounding box center [287, 304] width 53 height 23
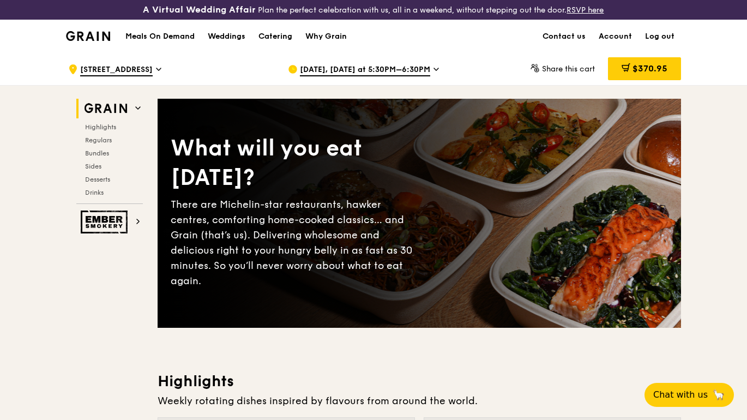
click at [362, 70] on span "[DATE], [DATE] at 5:30PM–6:30PM" at bounding box center [365, 70] width 130 height 12
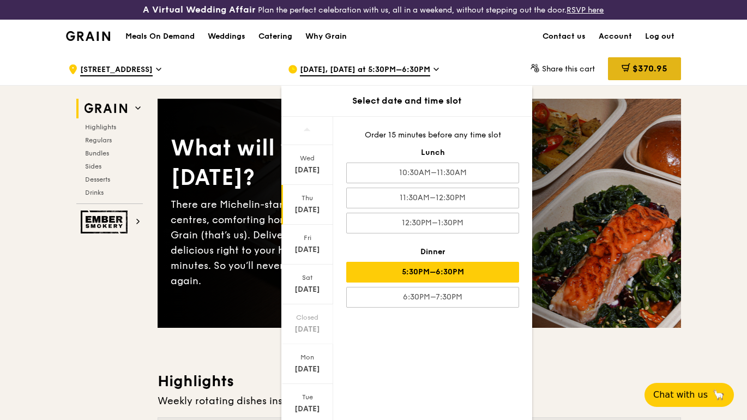
click at [646, 67] on span "$370.95" at bounding box center [650, 68] width 35 height 10
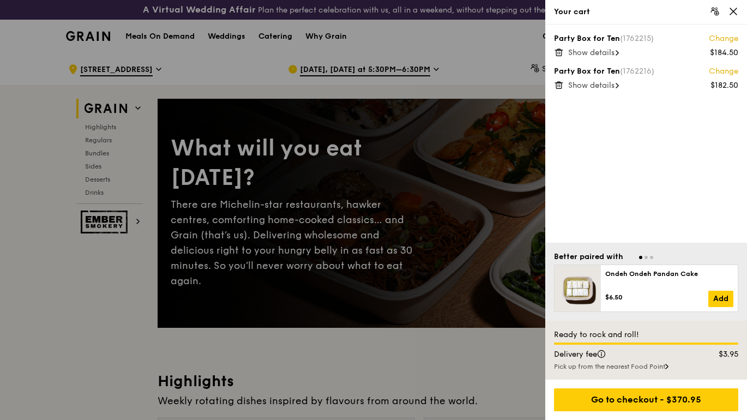
scroll to position [76, 0]
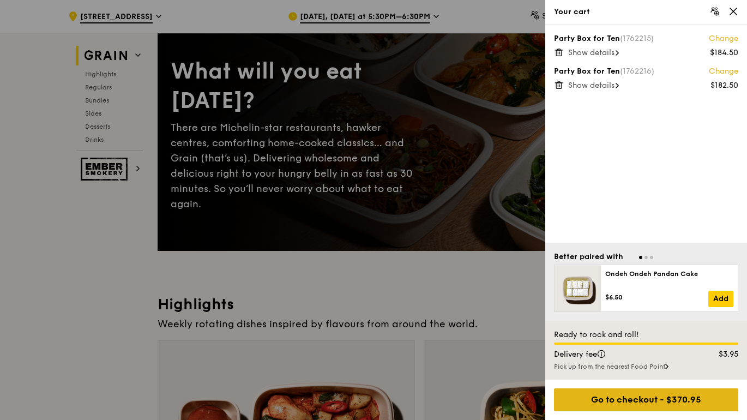
drag, startPoint x: 683, startPoint y: 399, endPoint x: 531, endPoint y: 140, distance: 300.0
click at [683, 399] on div "Go to checkout - $370.95" at bounding box center [646, 399] width 184 height 23
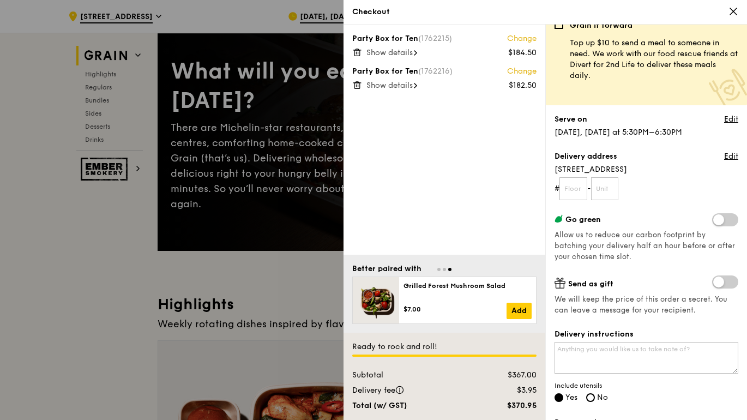
scroll to position [13, 0]
drag, startPoint x: 613, startPoint y: 244, endPoint x: 634, endPoint y: 244, distance: 21.3
click at [634, 244] on span "Allow us to reduce our carbon footprint by batching your delivery half an hour …" at bounding box center [645, 246] width 181 height 31
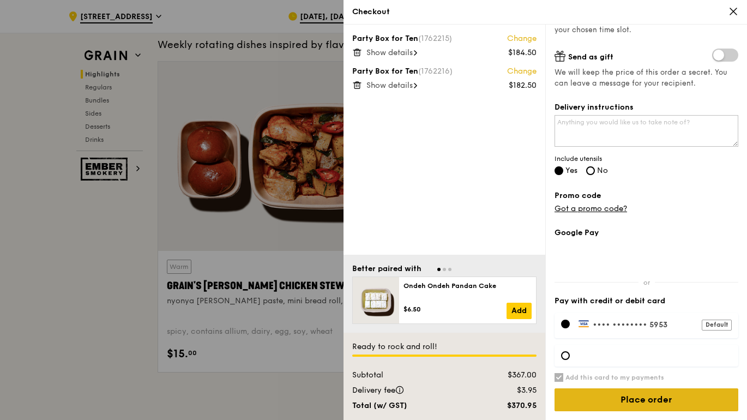
scroll to position [415, 0]
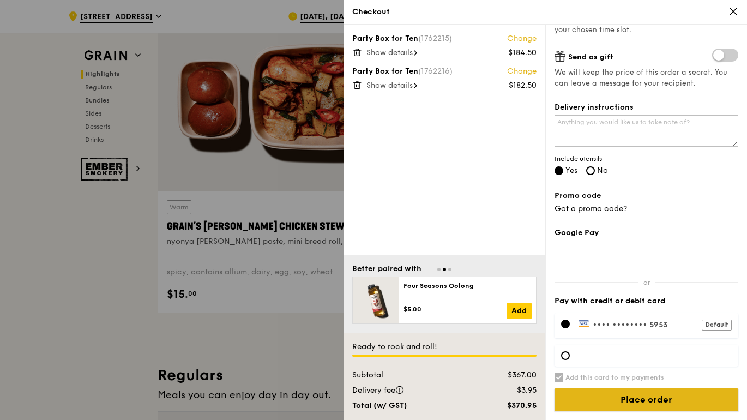
click at [684, 404] on input "Place order" at bounding box center [647, 399] width 184 height 23
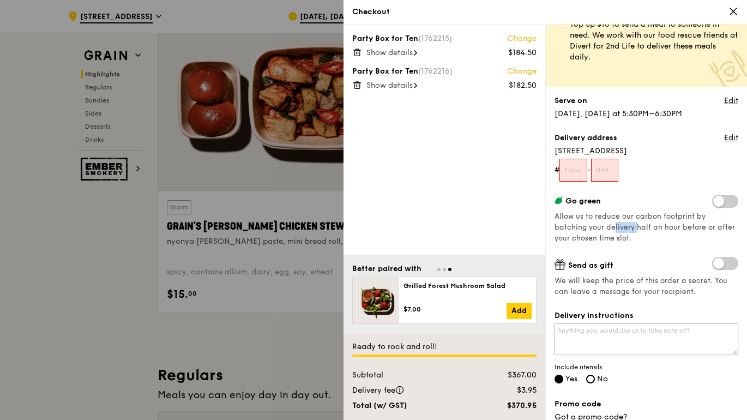
scroll to position [14, 0]
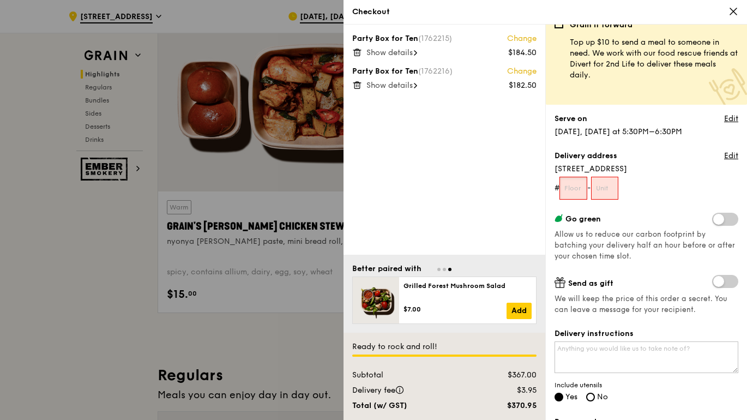
click at [569, 188] on input "text" at bounding box center [574, 188] width 28 height 23
type input "1"
click at [613, 190] on input "text" at bounding box center [605, 188] width 28 height 23
type input "36"
click at [668, 204] on div "Grain it forward Top up $10 to send a meal to someone in need. We work with our…" at bounding box center [647, 213] width 184 height 387
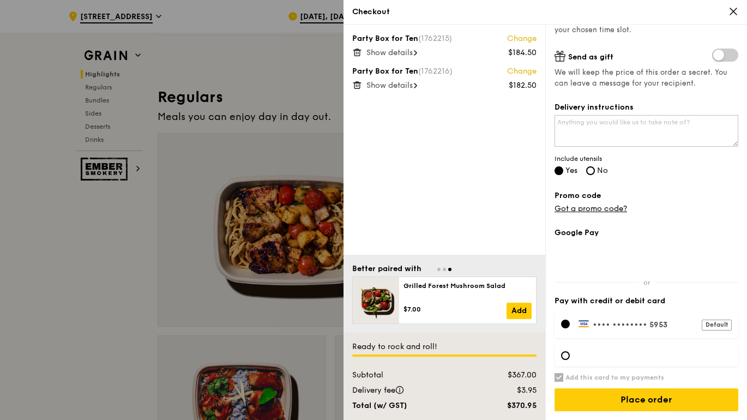
scroll to position [697, 0]
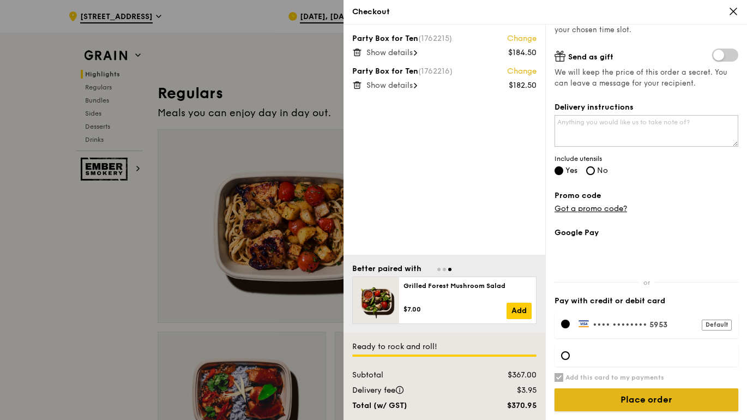
click at [661, 396] on input "Place order" at bounding box center [647, 399] width 184 height 23
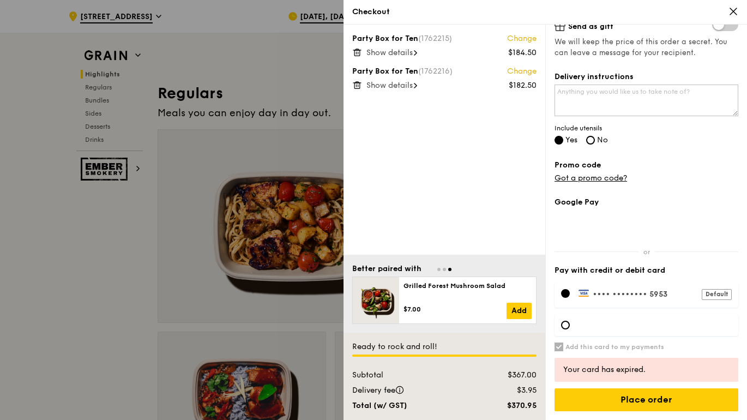
scroll to position [706, 0]
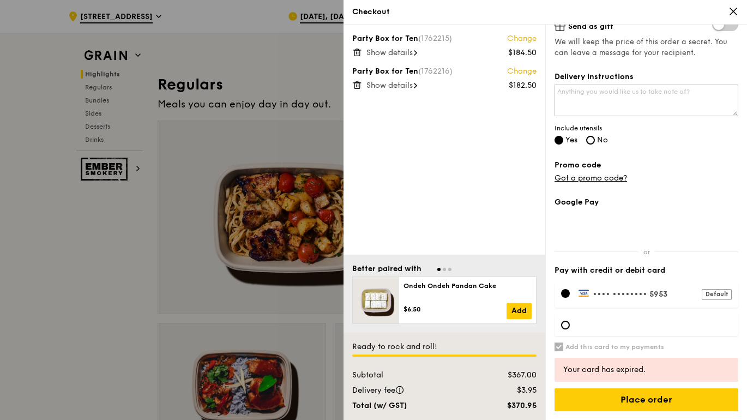
click at [572, 331] on div at bounding box center [647, 325] width 184 height 22
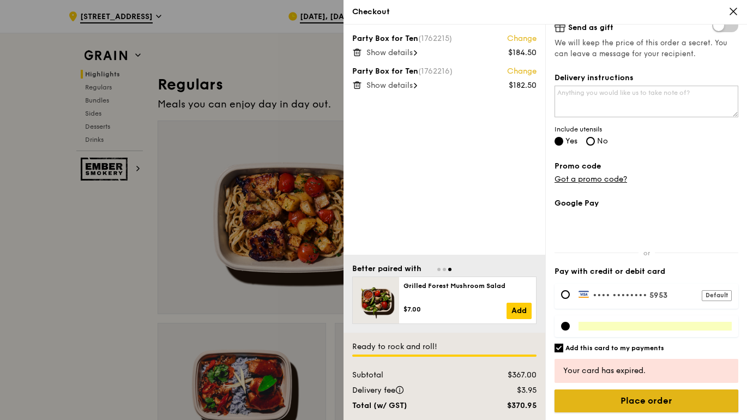
click at [649, 399] on input "Place order" at bounding box center [647, 400] width 184 height 23
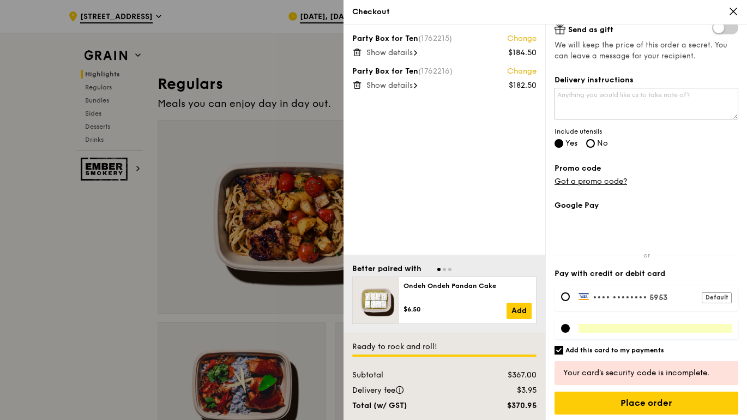
scroll to position [265, 0]
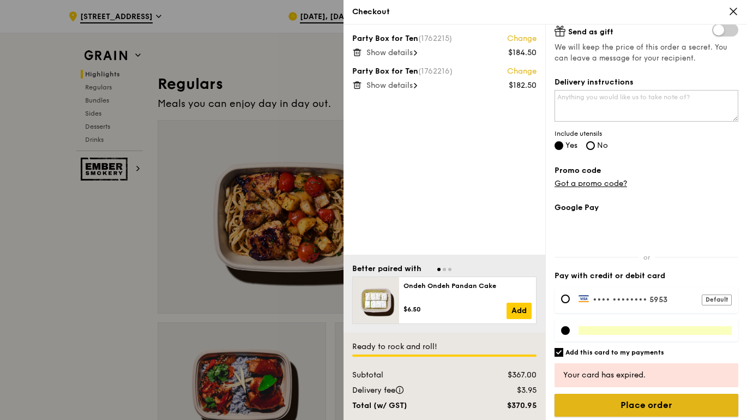
click at [689, 395] on input "Place order" at bounding box center [647, 405] width 184 height 23
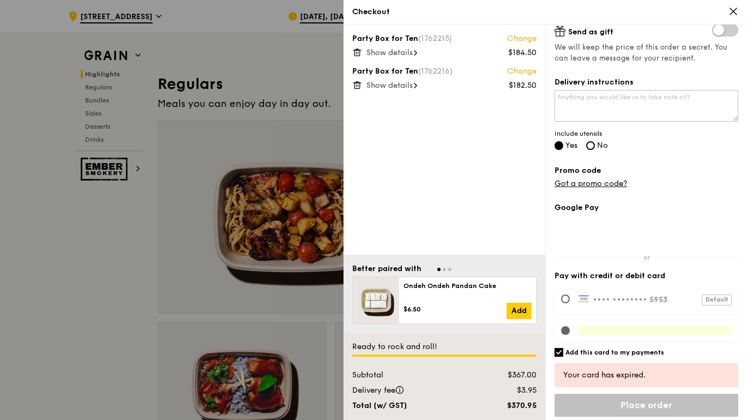
scroll to position [240, 0]
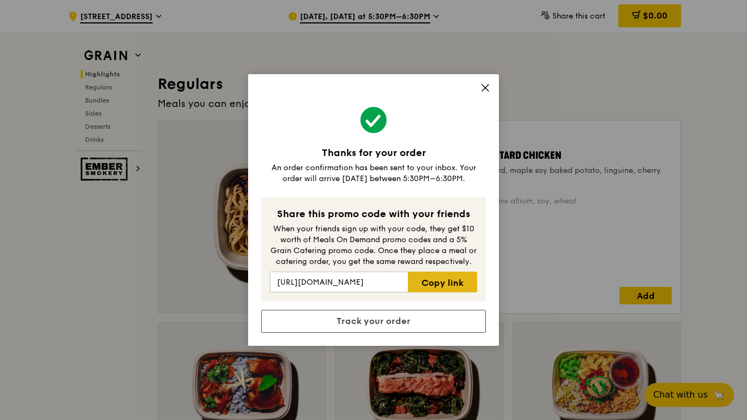
click at [440, 283] on link "Copy link" at bounding box center [442, 282] width 69 height 21
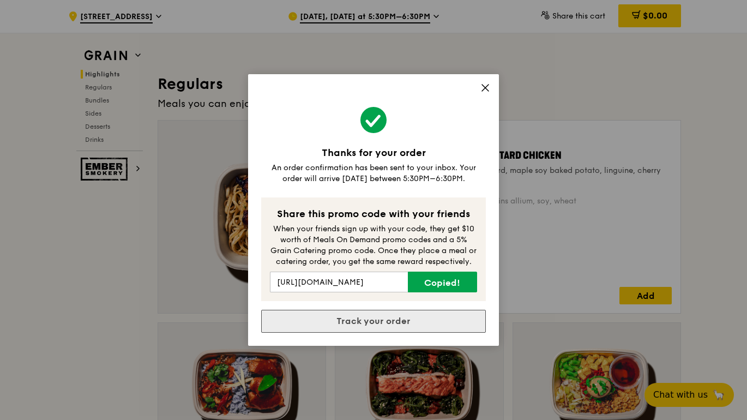
click at [388, 319] on link "Track your order" at bounding box center [373, 321] width 225 height 23
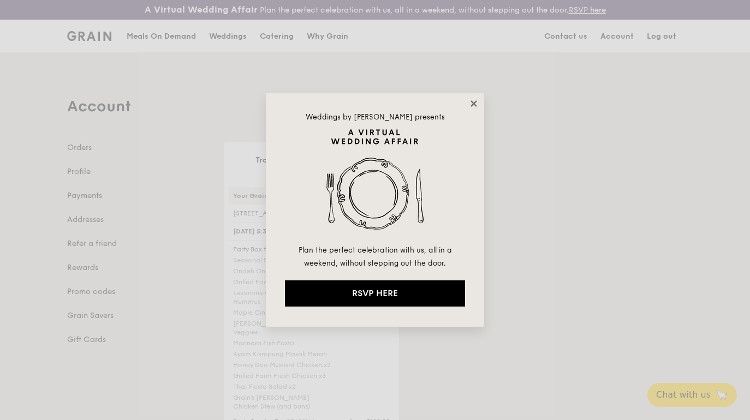
click at [476, 105] on icon at bounding box center [473, 103] width 6 height 6
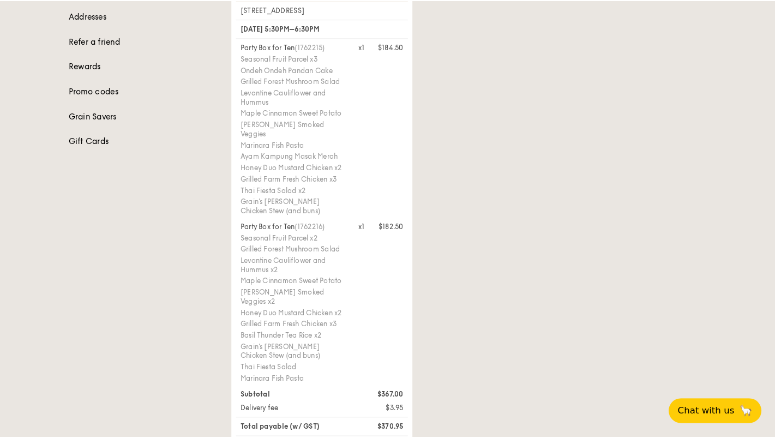
scroll to position [202, 0]
